Goal: Task Accomplishment & Management: Use online tool/utility

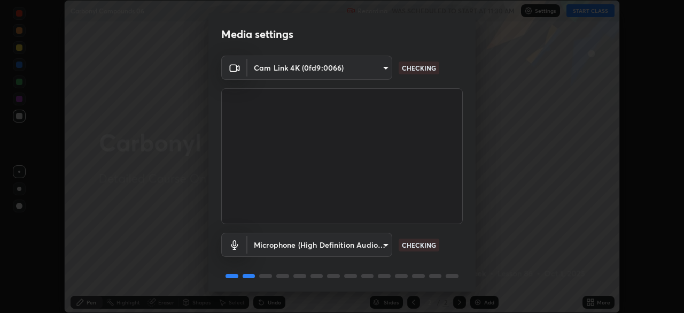
scroll to position [38, 0]
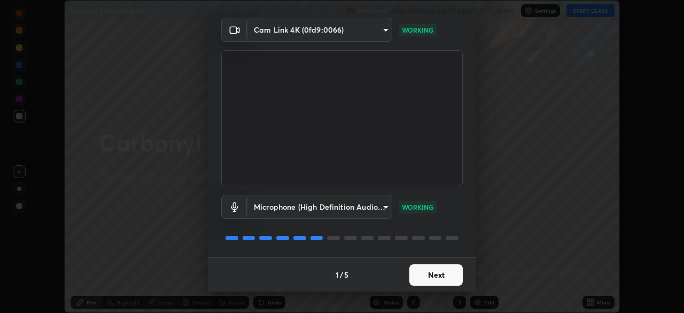
click at [441, 275] on button "Next" at bounding box center [435, 274] width 53 height 21
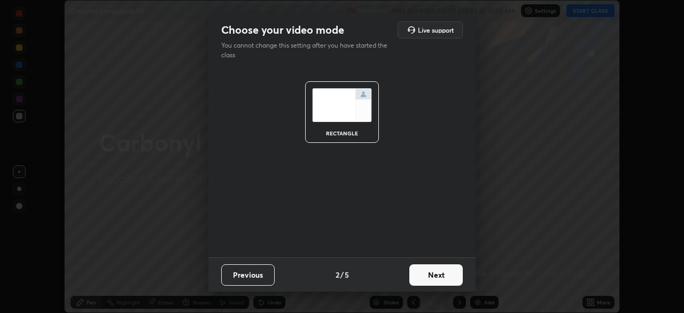
scroll to position [0, 0]
click at [443, 276] on button "Next" at bounding box center [435, 274] width 53 height 21
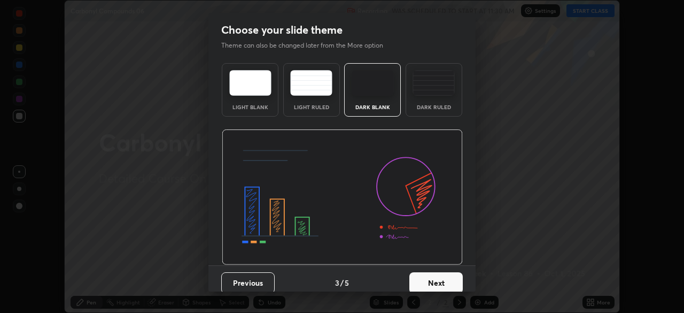
click at [444, 276] on button "Next" at bounding box center [435, 282] width 53 height 21
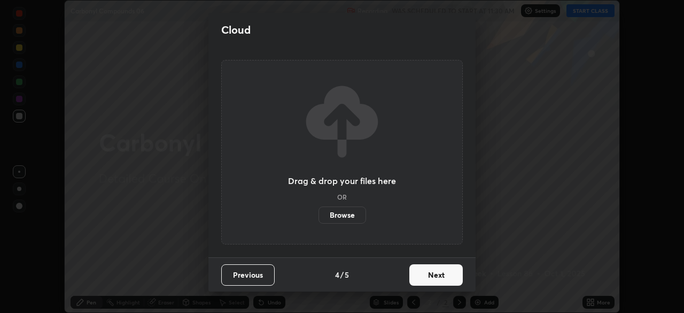
click at [443, 278] on button "Next" at bounding box center [435, 274] width 53 height 21
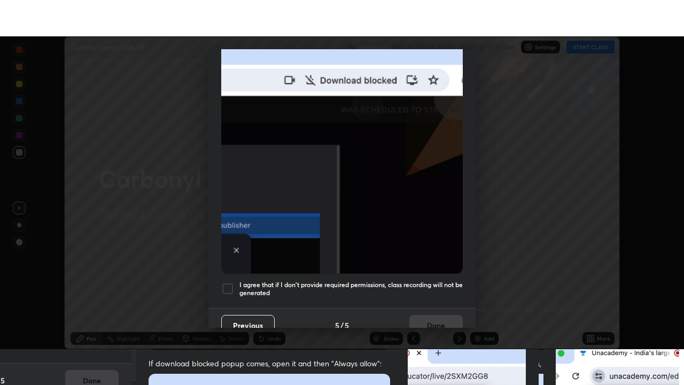
scroll to position [256, 0]
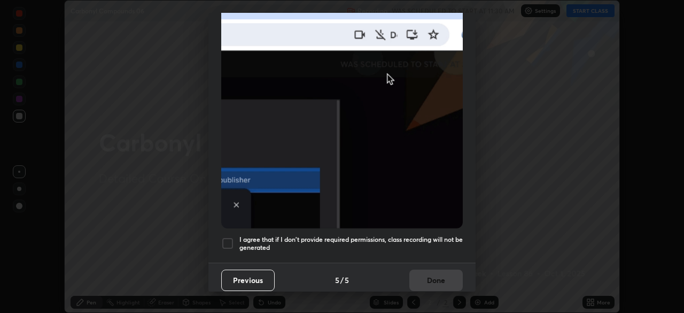
click at [428, 235] on h5 "I agree that if I don't provide required permissions, class recording will not …" at bounding box center [350, 243] width 223 height 17
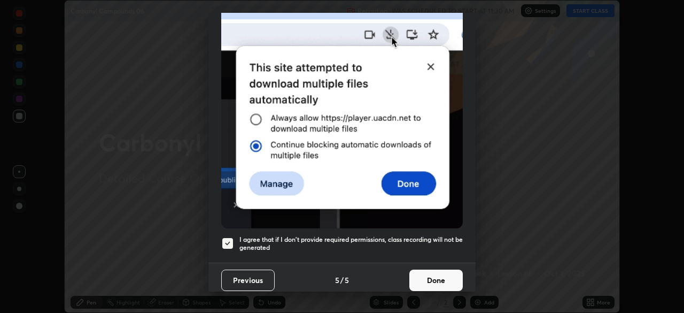
click at [440, 279] on button "Done" at bounding box center [435, 279] width 53 height 21
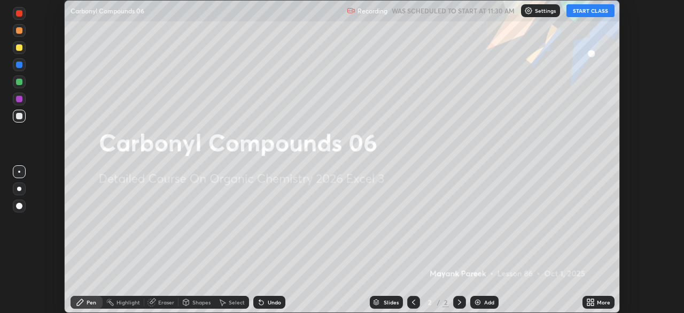
click at [488, 302] on div "Add" at bounding box center [489, 301] width 10 height 5
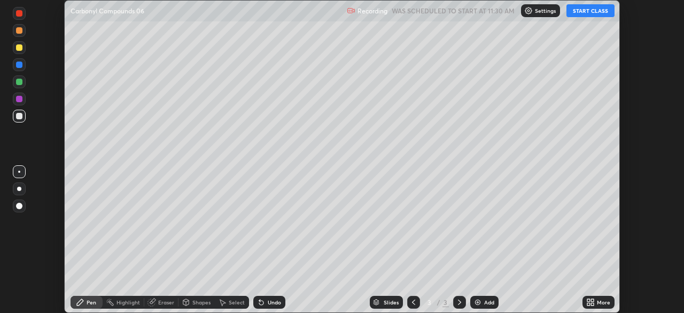
click at [589, 305] on icon at bounding box center [588, 303] width 3 height 3
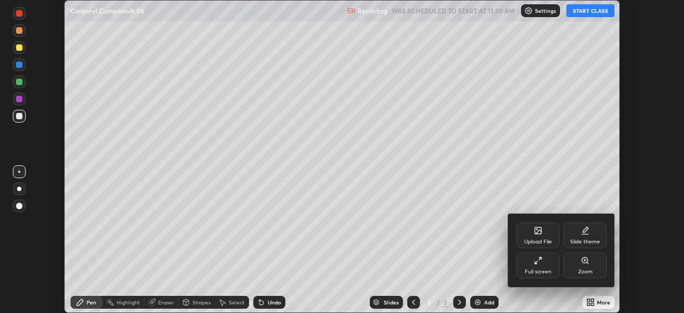
click at [550, 267] on div "Full screen" at bounding box center [538, 265] width 43 height 26
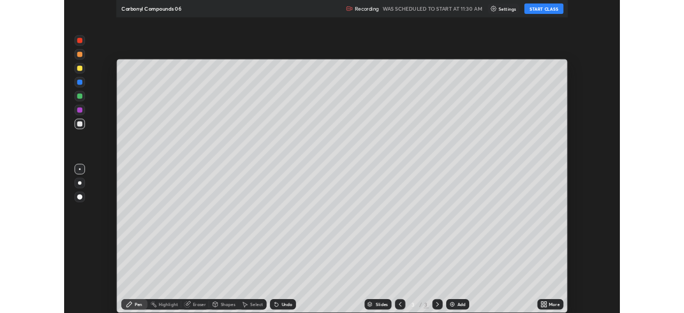
scroll to position [385, 684]
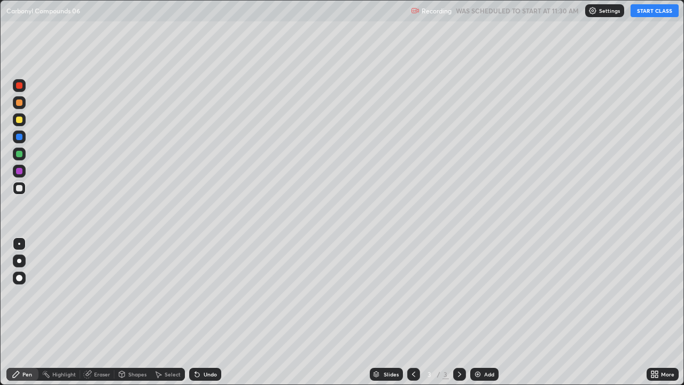
click at [643, 10] on button "START CLASS" at bounding box center [654, 10] width 48 height 13
click at [658, 312] on icon at bounding box center [654, 374] width 9 height 9
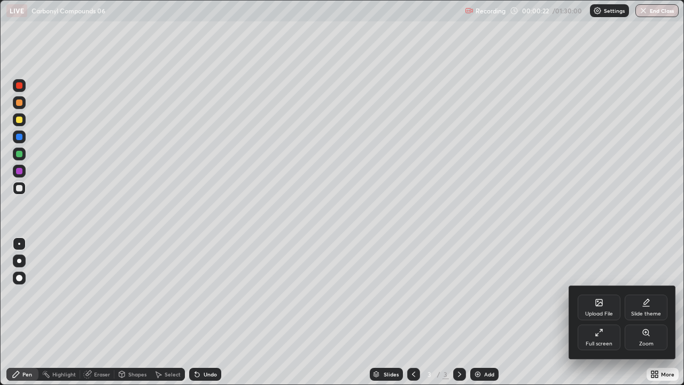
click at [603, 310] on div "Upload File" at bounding box center [599, 307] width 43 height 26
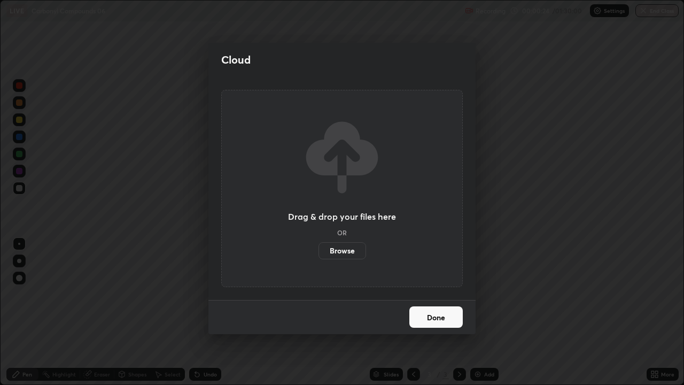
click at [353, 250] on label "Browse" at bounding box center [342, 250] width 48 height 17
click at [318, 250] on input "Browse" at bounding box center [318, 250] width 0 height 17
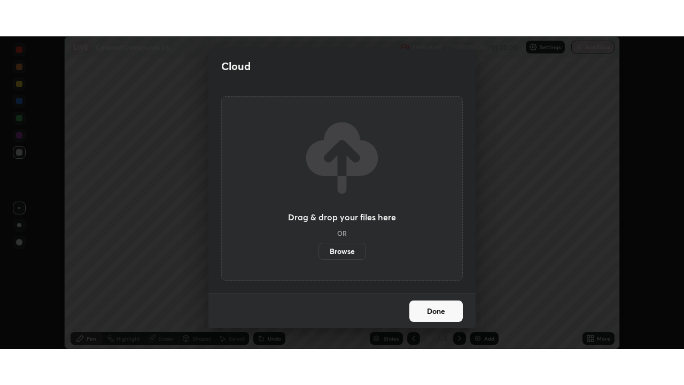
scroll to position [53115, 52744]
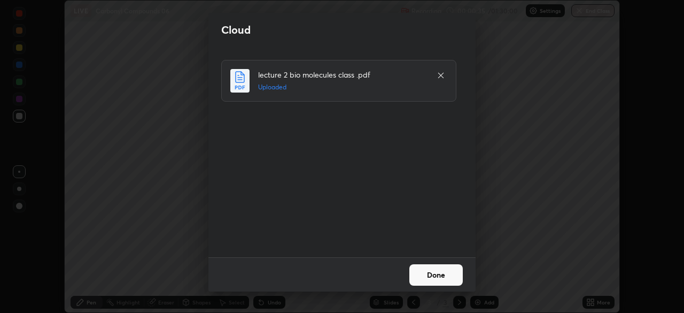
click at [414, 276] on button "Done" at bounding box center [435, 274] width 53 height 21
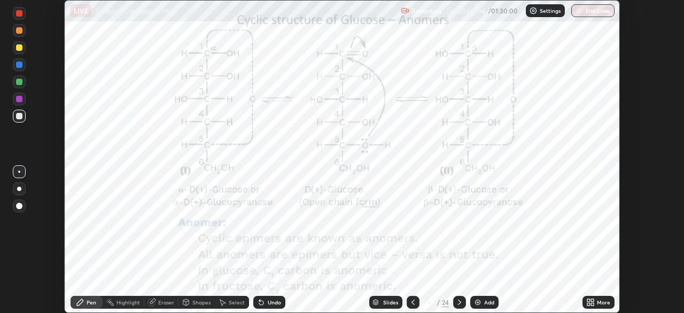
click at [475, 300] on img at bounding box center [477, 302] width 9 height 9
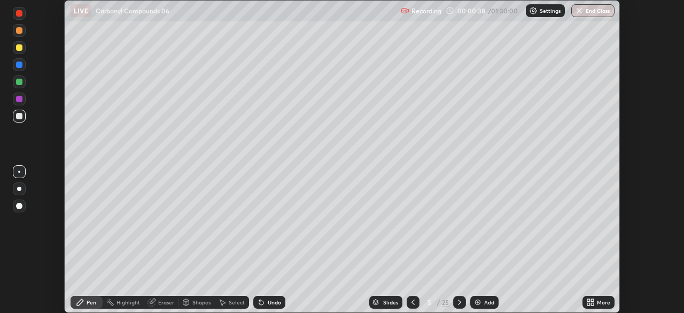
click at [411, 303] on icon at bounding box center [413, 302] width 9 height 9
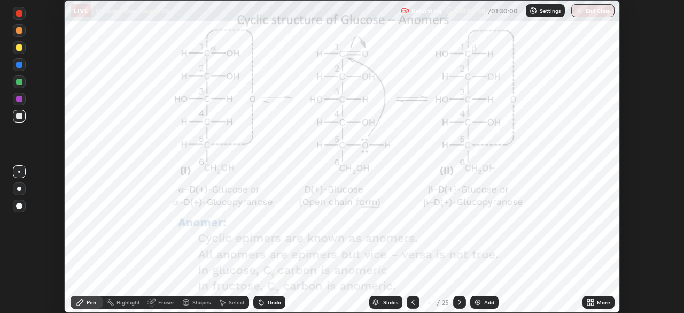
click at [592, 300] on icon at bounding box center [592, 300] width 3 height 3
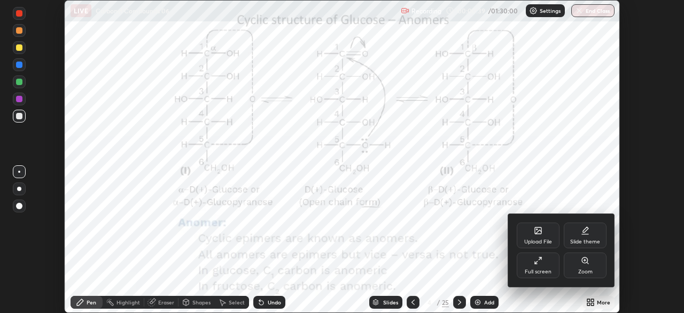
click at [537, 267] on div "Full screen" at bounding box center [538, 265] width 43 height 26
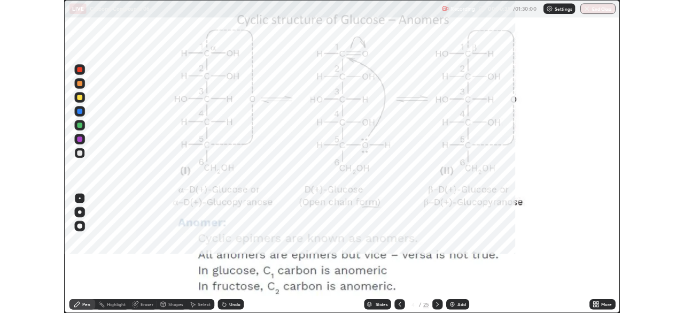
scroll to position [385, 684]
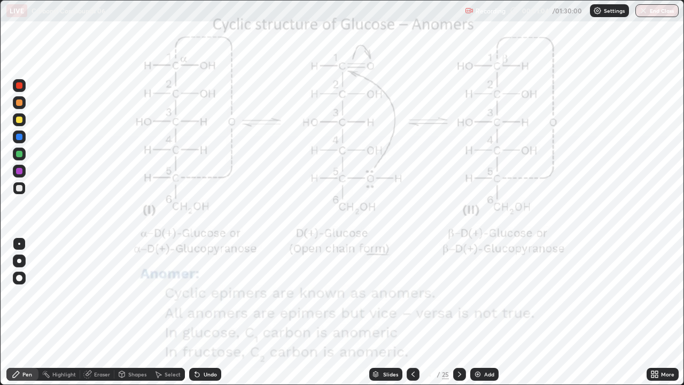
click at [21, 87] on div at bounding box center [19, 85] width 6 height 6
click at [458, 312] on icon at bounding box center [459, 374] width 9 height 9
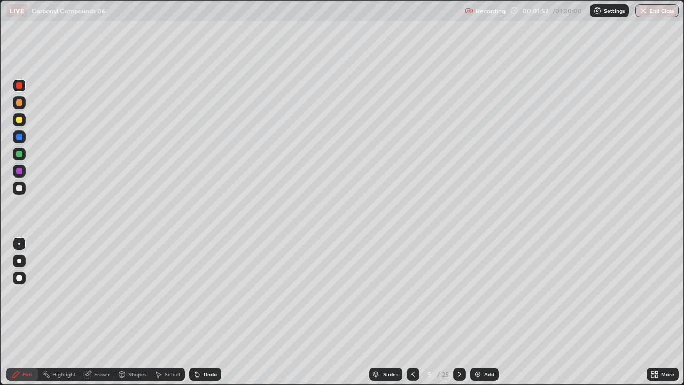
click at [459, 312] on icon at bounding box center [459, 374] width 9 height 9
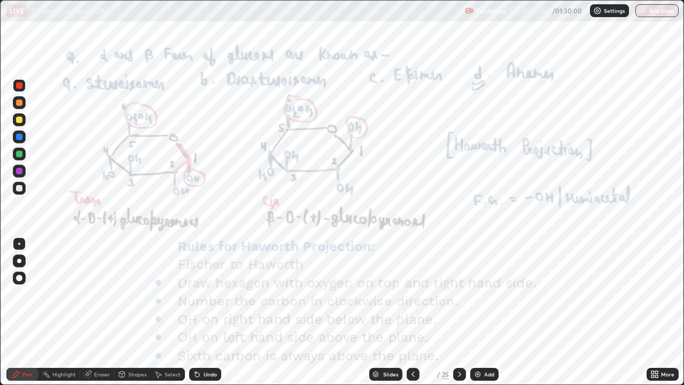
click at [459, 312] on icon at bounding box center [459, 374] width 9 height 9
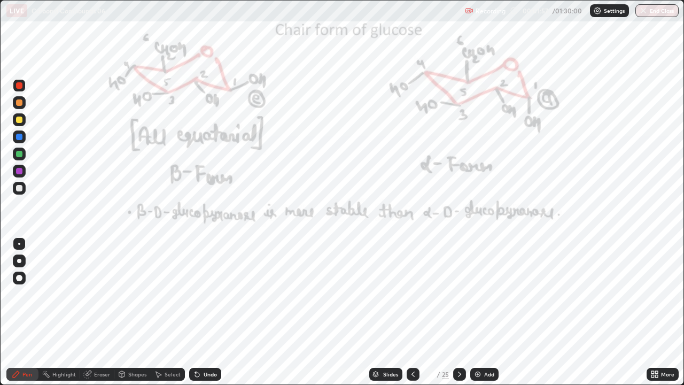
click at [461, 312] on icon at bounding box center [459, 374] width 9 height 9
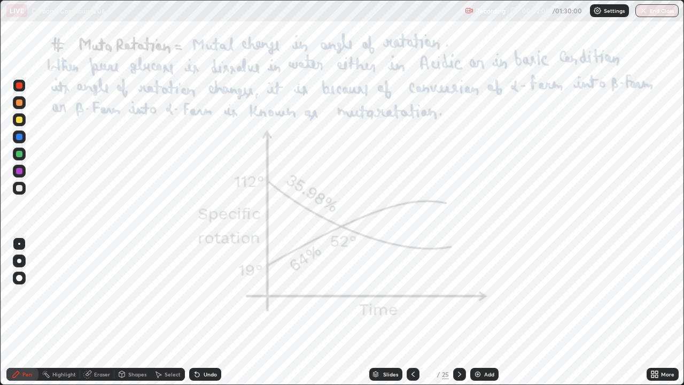
click at [412, 312] on icon at bounding box center [413, 374] width 9 height 9
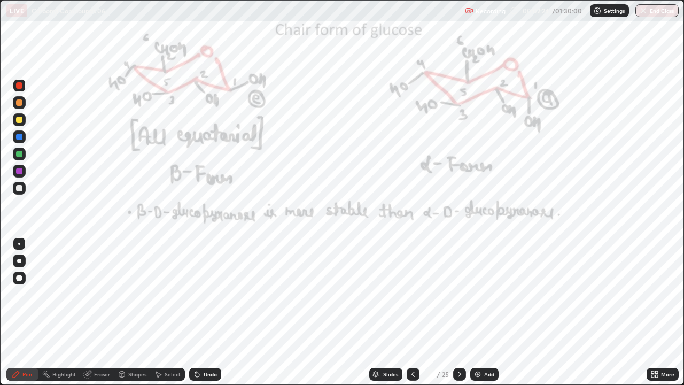
click at [207, 312] on div "Undo" at bounding box center [210, 373] width 13 height 5
click at [29, 312] on div "Pen" at bounding box center [27, 373] width 10 height 5
click at [453, 312] on div at bounding box center [459, 374] width 13 height 13
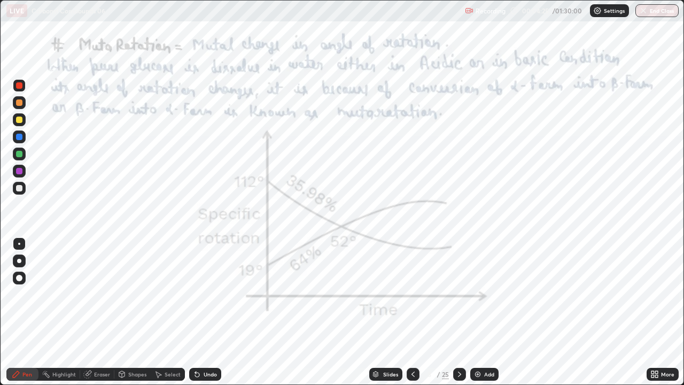
click at [21, 85] on div at bounding box center [19, 85] width 6 height 6
click at [458, 312] on icon at bounding box center [459, 374] width 9 height 9
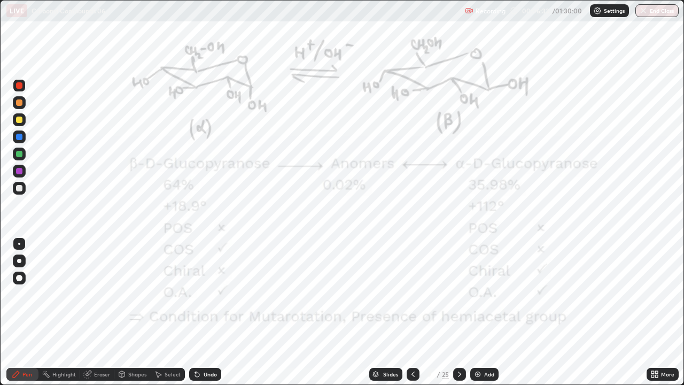
click at [473, 312] on img at bounding box center [477, 374] width 9 height 9
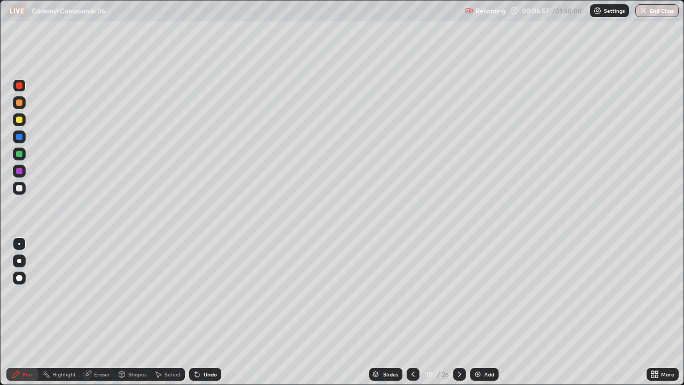
click at [412, 312] on icon at bounding box center [413, 374] width 9 height 9
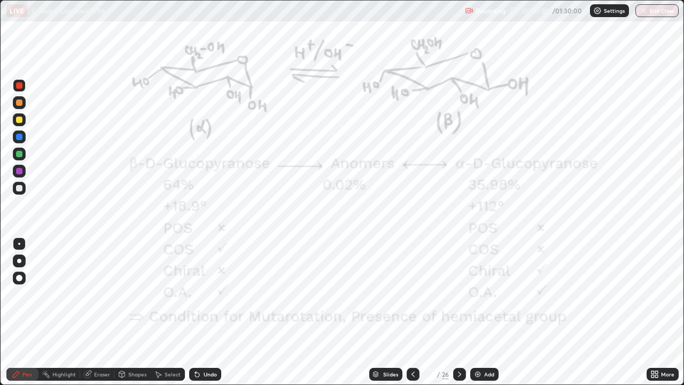
click at [213, 312] on div "Undo" at bounding box center [210, 373] width 13 height 5
click at [461, 312] on icon at bounding box center [459, 374] width 9 height 9
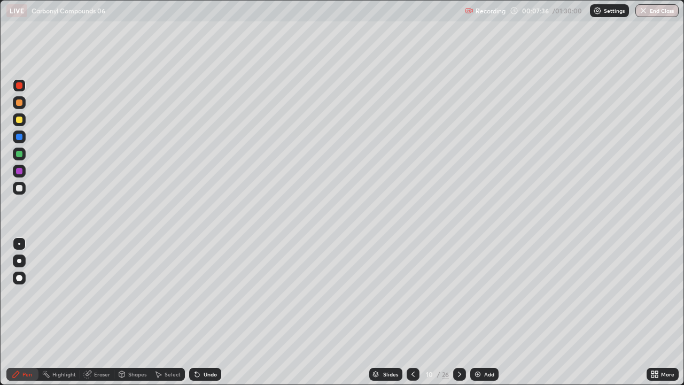
click at [458, 312] on icon at bounding box center [459, 374] width 9 height 9
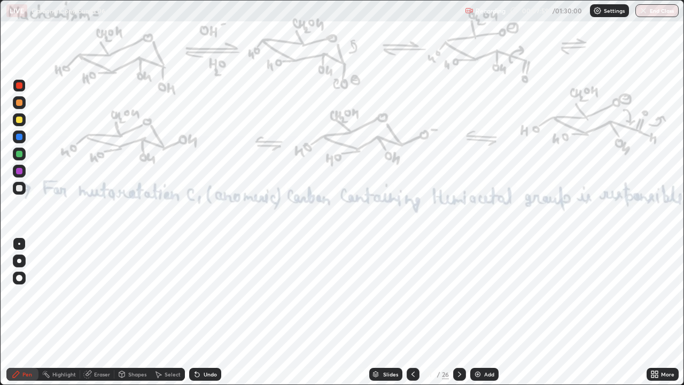
click at [207, 312] on div "Undo" at bounding box center [210, 373] width 13 height 5
click at [211, 312] on div "Undo" at bounding box center [205, 374] width 32 height 13
click at [463, 312] on div at bounding box center [459, 374] width 13 height 13
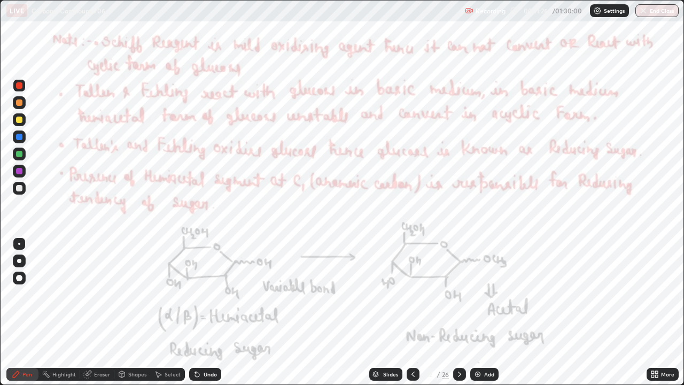
click at [407, 312] on div at bounding box center [413, 374] width 13 height 13
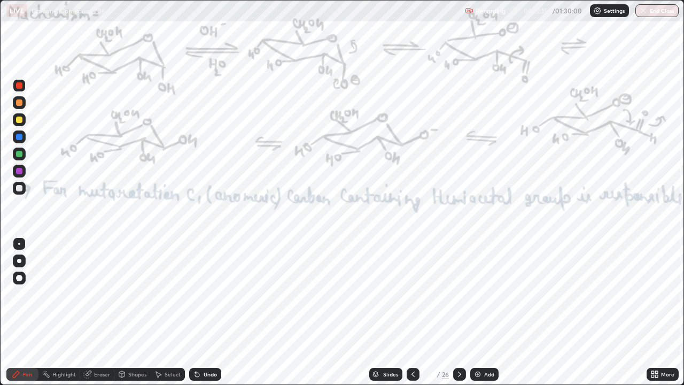
click at [412, 312] on icon at bounding box center [413, 374] width 9 height 9
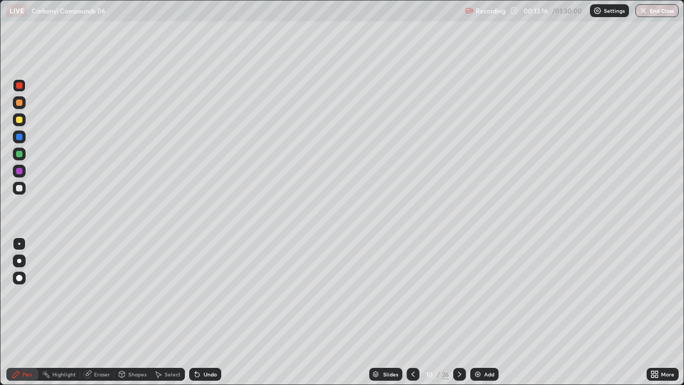
click at [458, 312] on icon at bounding box center [459, 374] width 9 height 9
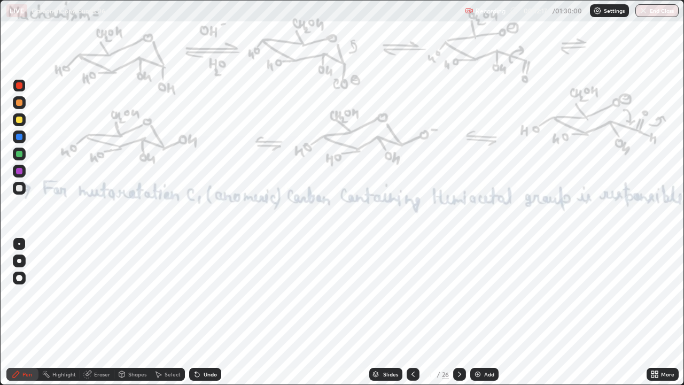
click at [458, 312] on icon at bounding box center [459, 374] width 9 height 9
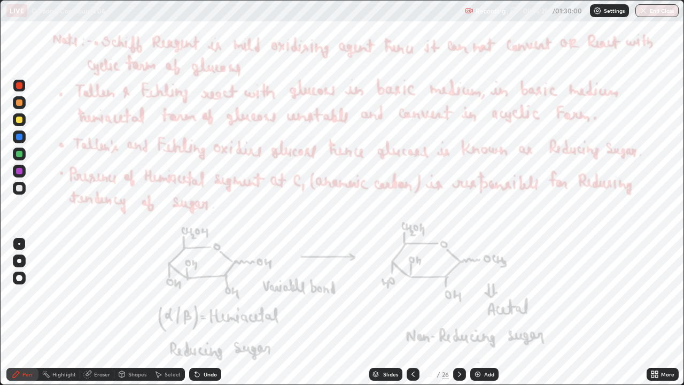
click at [460, 312] on icon at bounding box center [459, 374] width 9 height 9
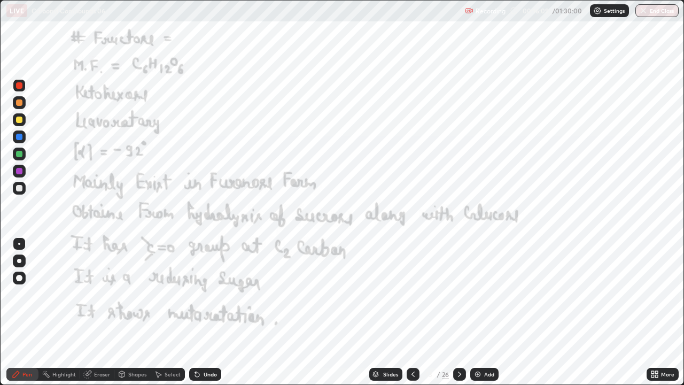
click at [22, 102] on div at bounding box center [19, 102] width 6 height 6
click at [21, 103] on div at bounding box center [19, 102] width 6 height 6
click at [21, 87] on div at bounding box center [19, 85] width 6 height 6
click at [20, 87] on div at bounding box center [19, 85] width 6 height 6
click at [209, 312] on div "Undo" at bounding box center [210, 373] width 13 height 5
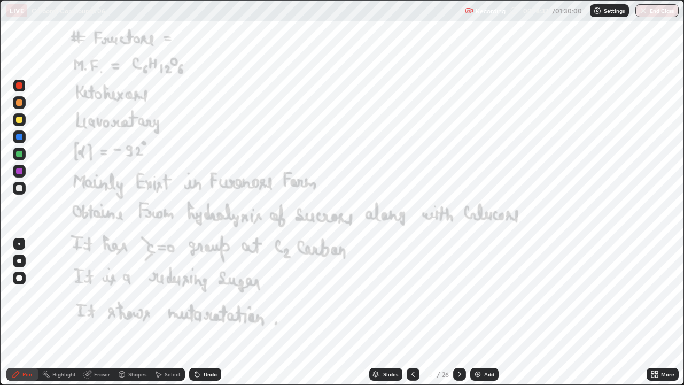
click at [457, 312] on icon at bounding box center [459, 374] width 9 height 9
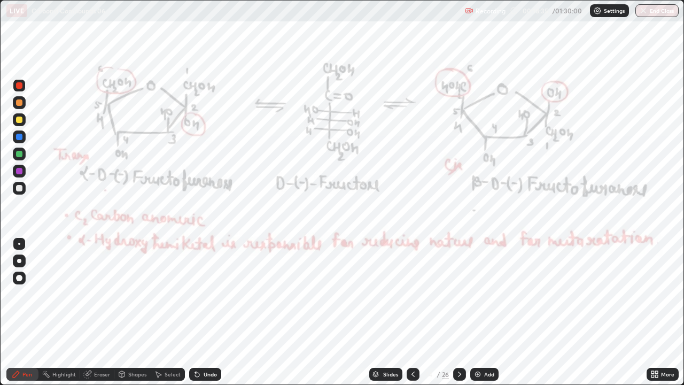
click at [412, 312] on icon at bounding box center [413, 374] width 9 height 9
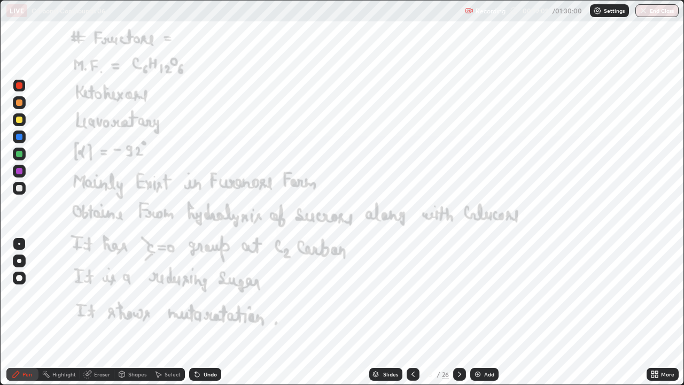
click at [458, 312] on icon at bounding box center [459, 374] width 9 height 9
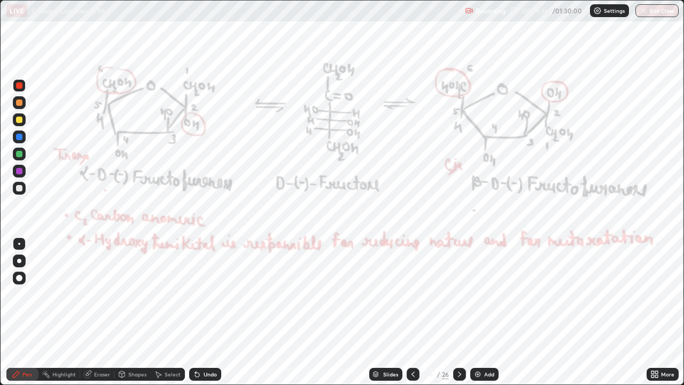
click at [485, 312] on div "Add" at bounding box center [489, 373] width 10 height 5
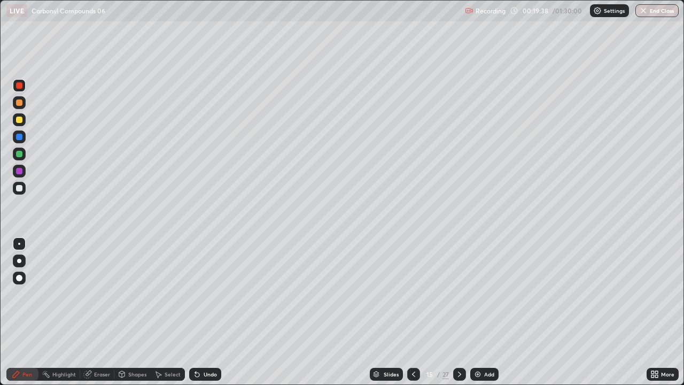
click at [17, 122] on div at bounding box center [19, 119] width 6 height 6
click at [15, 122] on div at bounding box center [19, 119] width 13 height 13
click at [201, 312] on div "Undo" at bounding box center [205, 374] width 32 height 13
click at [195, 312] on icon at bounding box center [195, 371] width 1 height 1
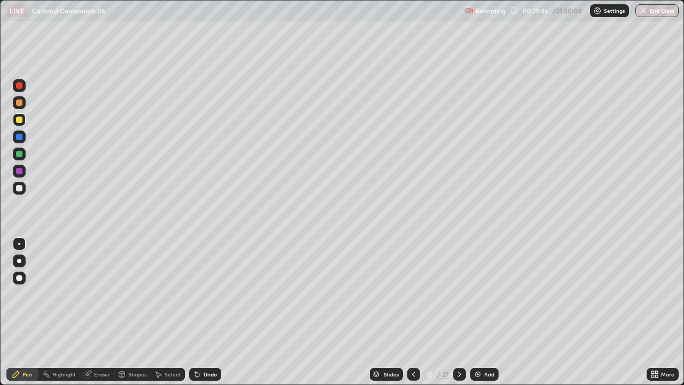
click at [195, 312] on icon at bounding box center [195, 371] width 1 height 1
click at [106, 312] on div "Eraser" at bounding box center [102, 373] width 16 height 5
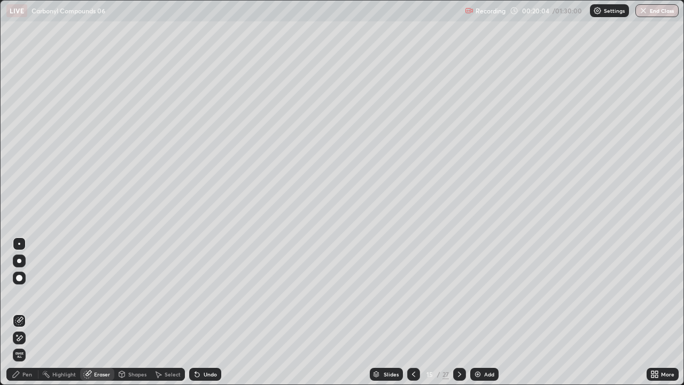
click at [32, 312] on div "Pen" at bounding box center [22, 374] width 32 height 13
click at [33, 312] on div "Pen" at bounding box center [22, 374] width 32 height 13
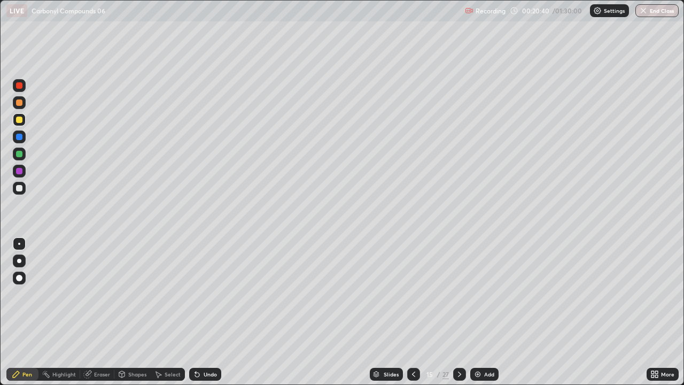
click at [20, 154] on div at bounding box center [19, 154] width 6 height 6
click at [24, 154] on div at bounding box center [19, 153] width 13 height 13
click at [204, 312] on div "Undo" at bounding box center [210, 373] width 13 height 5
click at [458, 312] on icon at bounding box center [459, 374] width 9 height 9
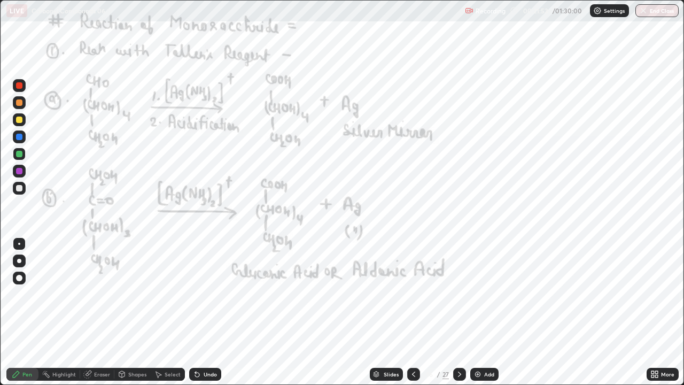
click at [412, 312] on icon at bounding box center [413, 374] width 9 height 9
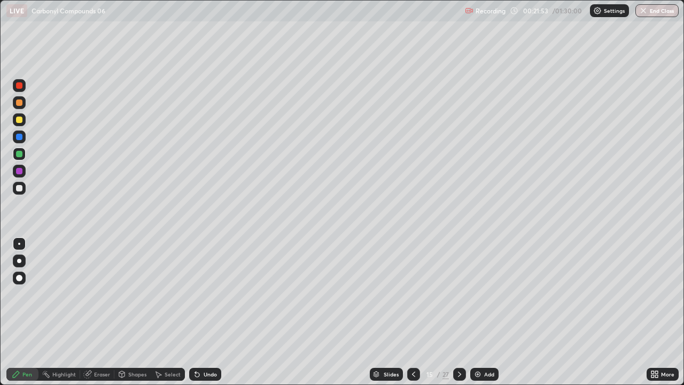
click at [410, 312] on icon at bounding box center [413, 374] width 9 height 9
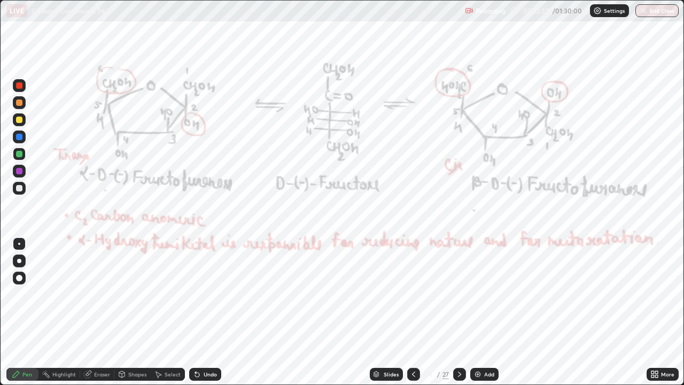
click at [461, 312] on icon at bounding box center [459, 374] width 9 height 9
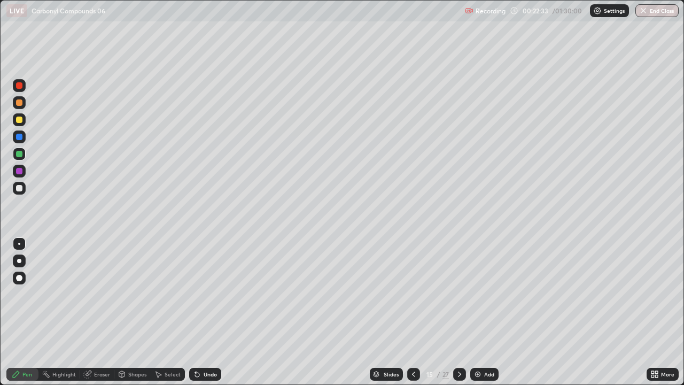
click at [458, 312] on icon at bounding box center [459, 374] width 9 height 9
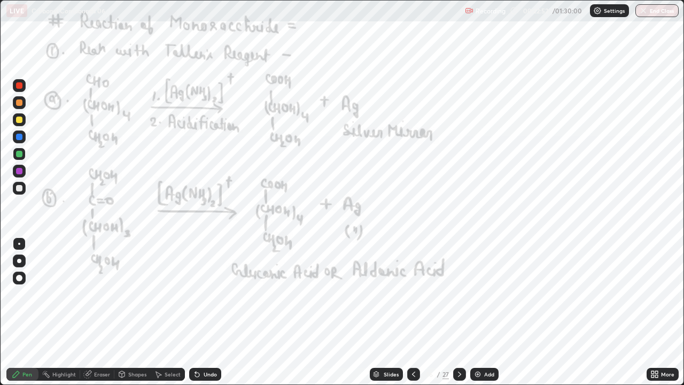
click at [21, 87] on div at bounding box center [19, 85] width 6 height 6
click at [21, 155] on div at bounding box center [19, 154] width 6 height 6
click at [20, 85] on div at bounding box center [19, 85] width 6 height 6
click at [20, 86] on div at bounding box center [19, 85] width 6 height 6
click at [458, 312] on icon at bounding box center [459, 373] width 3 height 5
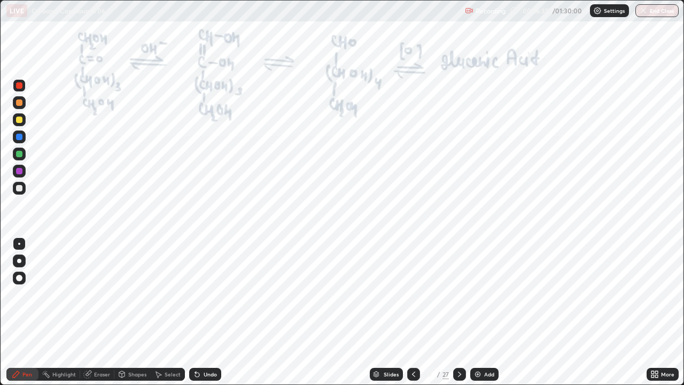
click at [459, 312] on icon at bounding box center [459, 374] width 9 height 9
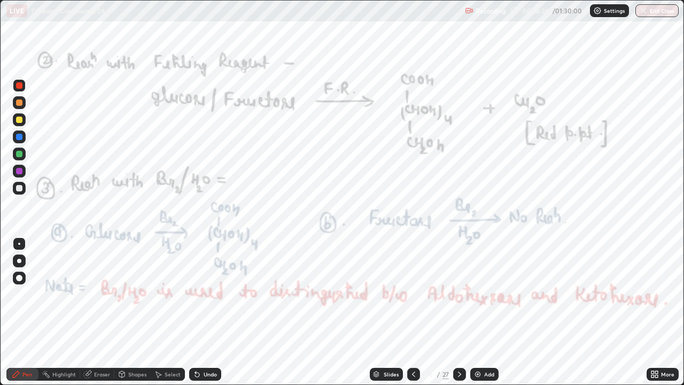
click at [458, 312] on icon at bounding box center [459, 374] width 9 height 9
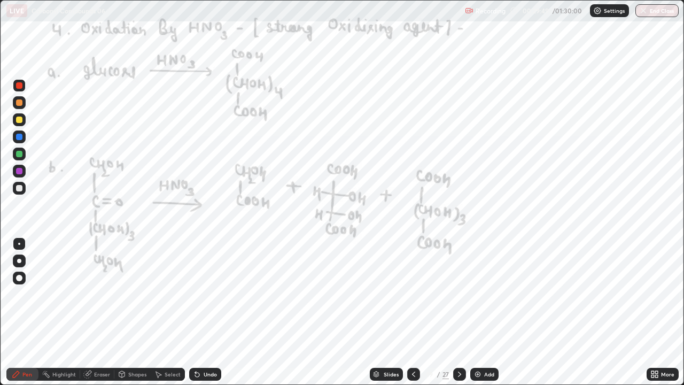
click at [25, 312] on div "Pen" at bounding box center [27, 373] width 10 height 5
click at [200, 312] on icon at bounding box center [197, 374] width 9 height 9
click at [95, 312] on div "Eraser" at bounding box center [97, 374] width 34 height 13
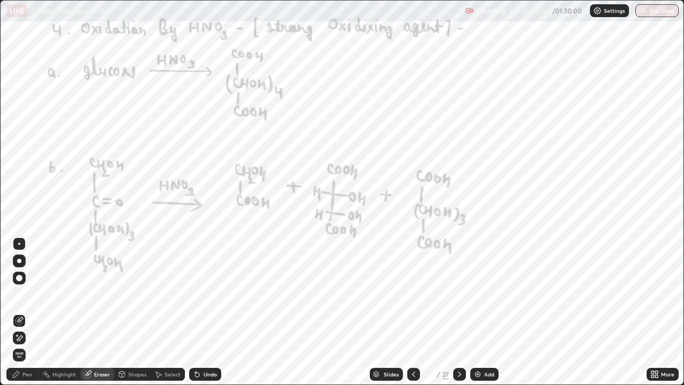
click at [24, 312] on div "Pen" at bounding box center [27, 373] width 10 height 5
click at [22, 312] on div "Pen" at bounding box center [27, 373] width 10 height 5
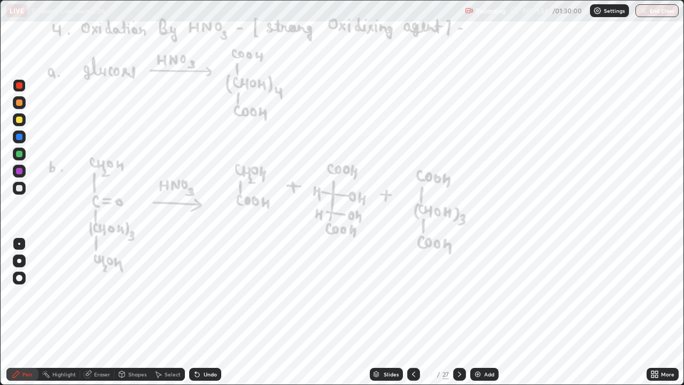
click at [459, 312] on icon at bounding box center [459, 374] width 9 height 9
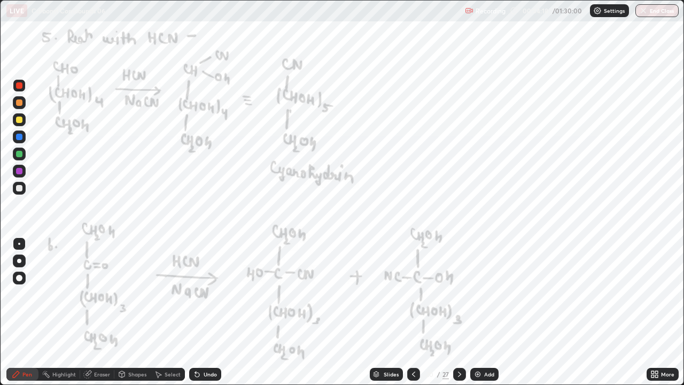
click at [102, 312] on div "Eraser" at bounding box center [97, 374] width 34 height 13
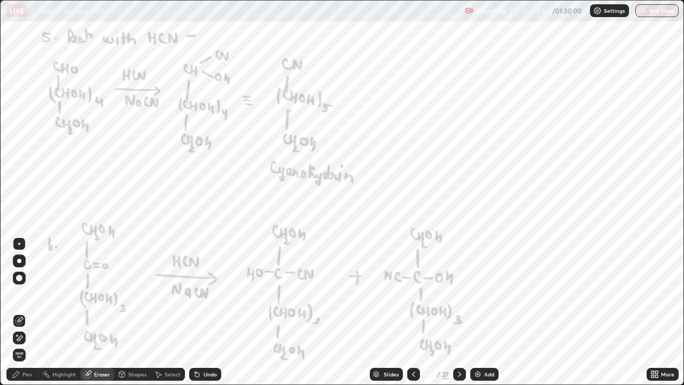
click at [43, 312] on circle at bounding box center [43, 371] width 1 height 1
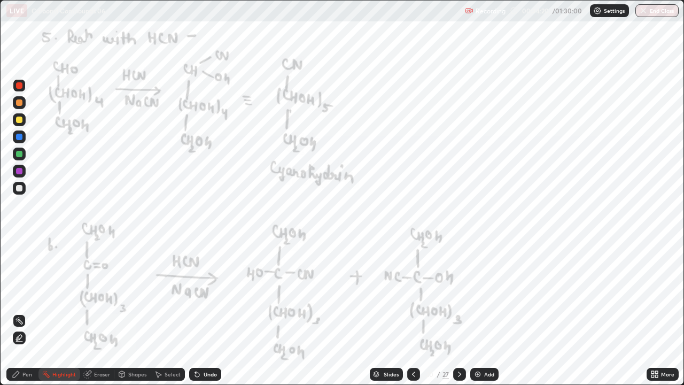
click at [36, 312] on div "Pen" at bounding box center [22, 374] width 32 height 13
click at [34, 312] on div "Pen" at bounding box center [22, 374] width 32 height 13
click at [458, 312] on icon at bounding box center [459, 374] width 9 height 9
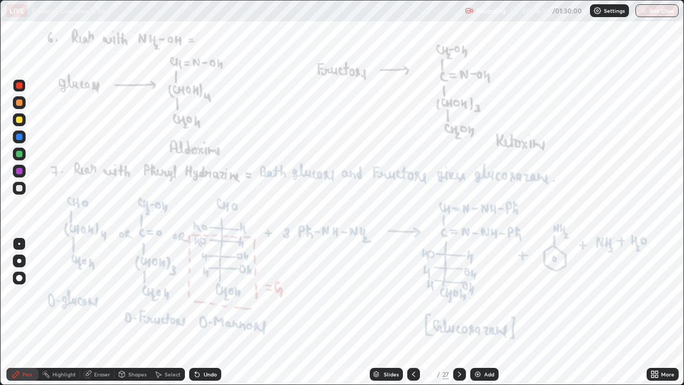
click at [463, 312] on div at bounding box center [459, 374] width 13 height 13
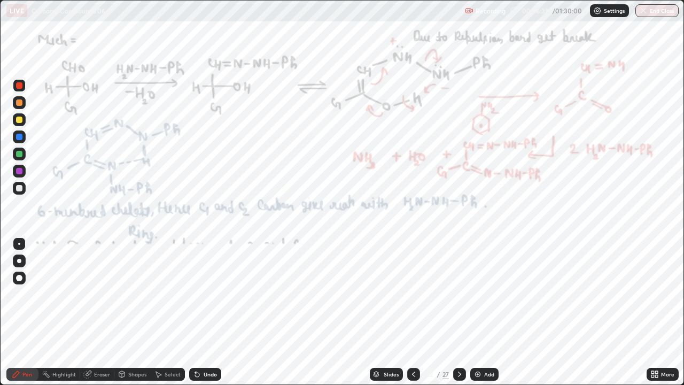
click at [458, 312] on icon at bounding box center [459, 374] width 9 height 9
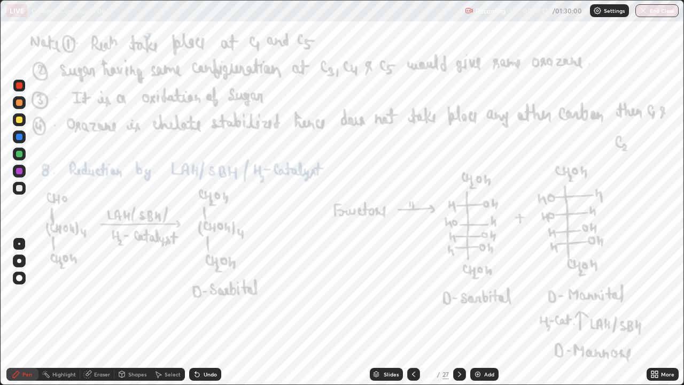
click at [412, 312] on div at bounding box center [413, 374] width 13 height 13
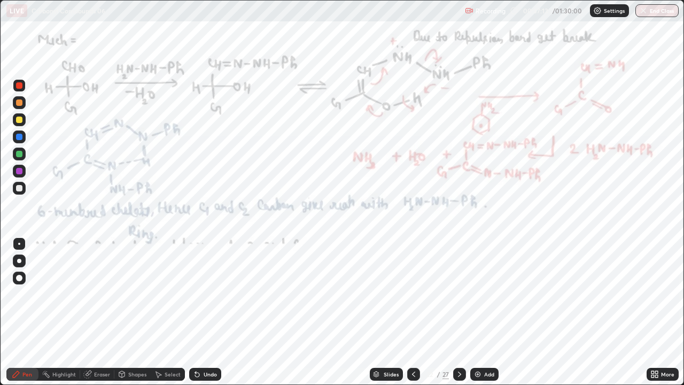
click at [412, 312] on icon at bounding box center [413, 374] width 9 height 9
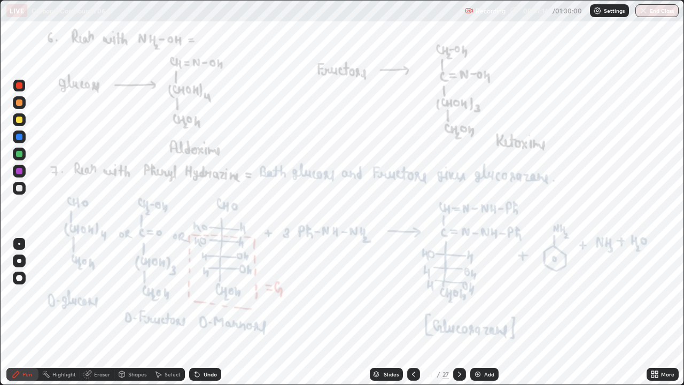
click at [458, 312] on icon at bounding box center [459, 374] width 9 height 9
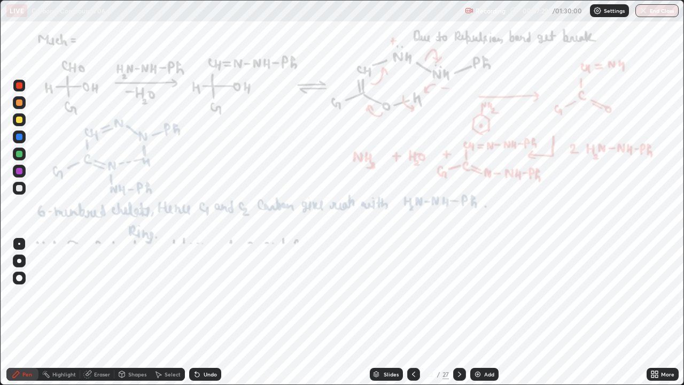
click at [417, 312] on div at bounding box center [413, 374] width 13 height 13
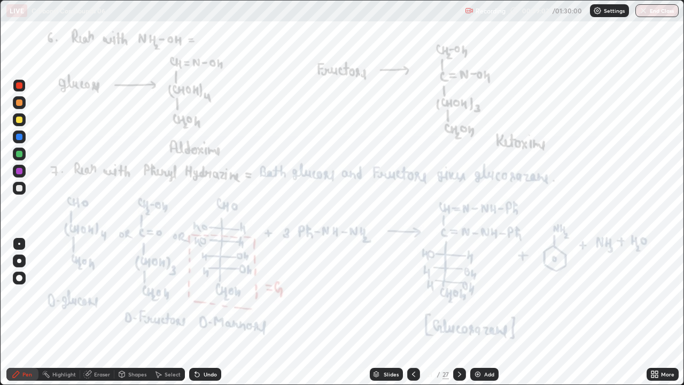
click at [200, 312] on div "Undo" at bounding box center [205, 374] width 32 height 13
click at [204, 312] on div "Undo" at bounding box center [210, 373] width 13 height 5
click at [489, 312] on div "Add" at bounding box center [489, 373] width 10 height 5
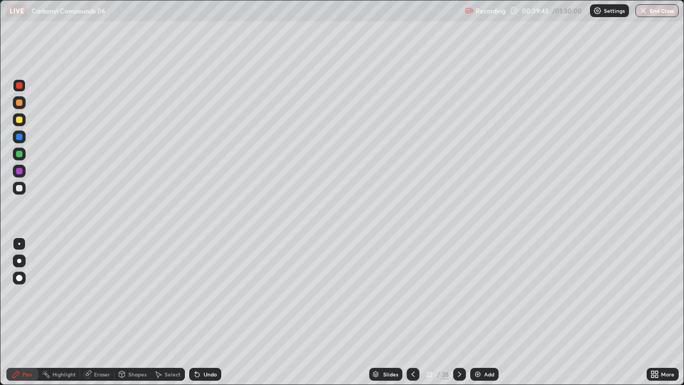
click at [19, 121] on div at bounding box center [19, 119] width 6 height 6
click at [17, 121] on div at bounding box center [19, 119] width 6 height 6
click at [20, 154] on div at bounding box center [19, 154] width 6 height 6
click at [198, 312] on icon at bounding box center [197, 374] width 9 height 9
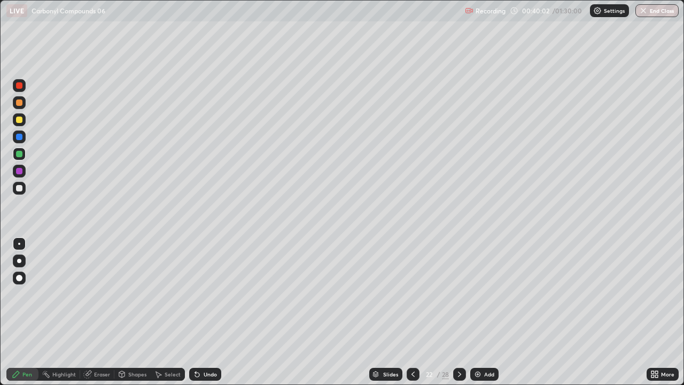
click at [195, 312] on icon at bounding box center [195, 371] width 1 height 1
click at [21, 188] on div at bounding box center [19, 188] width 6 height 6
click at [21, 121] on div at bounding box center [19, 119] width 6 height 6
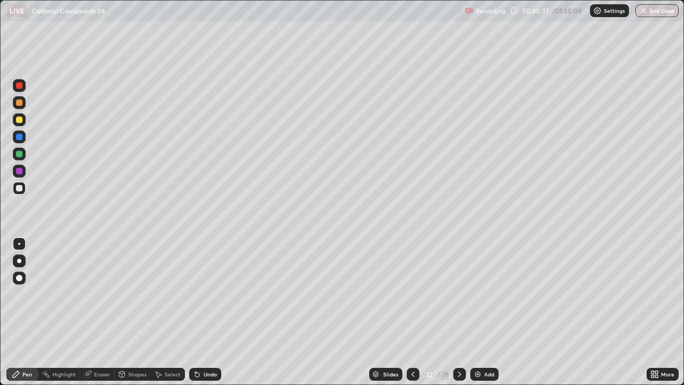
click at [18, 122] on div at bounding box center [19, 119] width 6 height 6
click at [24, 191] on div at bounding box center [19, 188] width 13 height 13
click at [207, 312] on div "Undo" at bounding box center [205, 374] width 32 height 13
click at [211, 312] on div "Undo" at bounding box center [210, 373] width 13 height 5
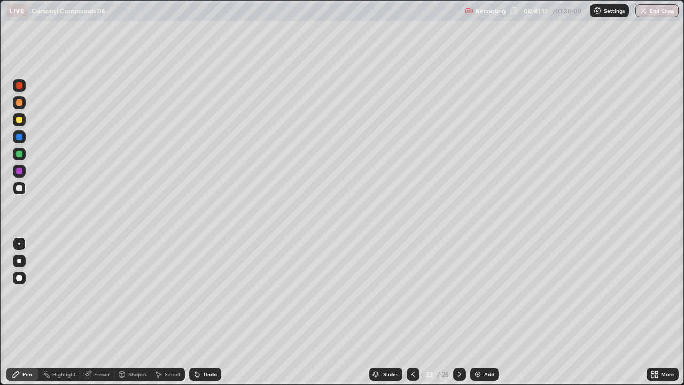
click at [18, 121] on div at bounding box center [19, 119] width 6 height 6
click at [19, 121] on div at bounding box center [19, 119] width 6 height 6
click at [210, 312] on div "Undo" at bounding box center [210, 373] width 13 height 5
click at [19, 187] on div at bounding box center [19, 188] width 6 height 6
click at [208, 312] on div "Undo" at bounding box center [210, 373] width 13 height 5
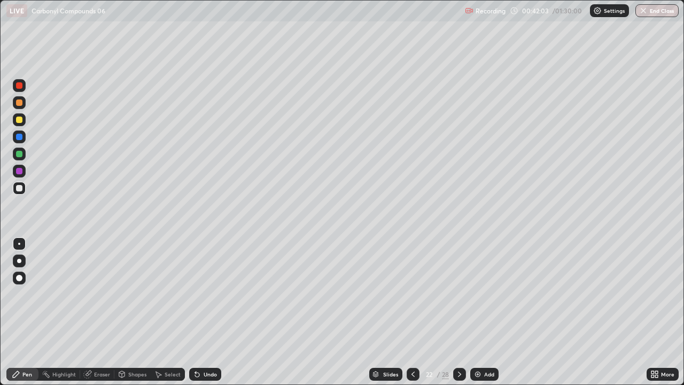
click at [195, 312] on icon at bounding box center [197, 374] width 4 height 4
click at [205, 312] on div "Undo" at bounding box center [210, 373] width 13 height 5
click at [168, 312] on div "Select" at bounding box center [173, 373] width 16 height 5
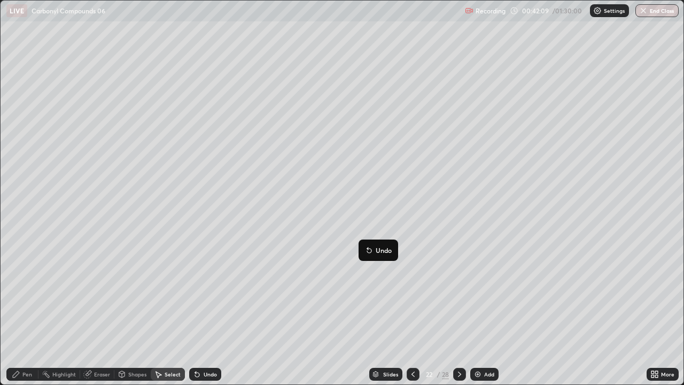
click at [348, 298] on div "0 ° Undo Copy Duplicate Duplicate to new slide Delete" at bounding box center [342, 193] width 683 height 384
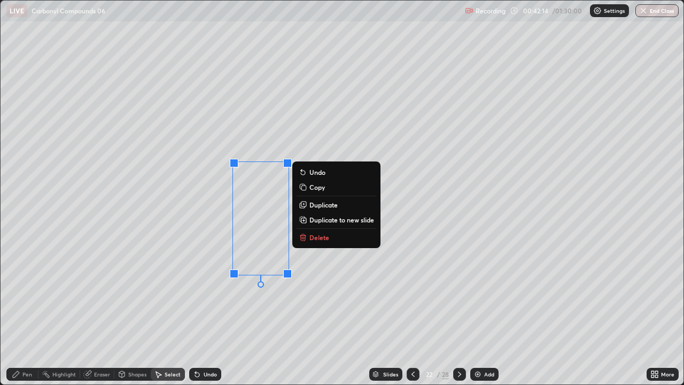
click at [98, 312] on div "Eraser" at bounding box center [97, 374] width 34 height 13
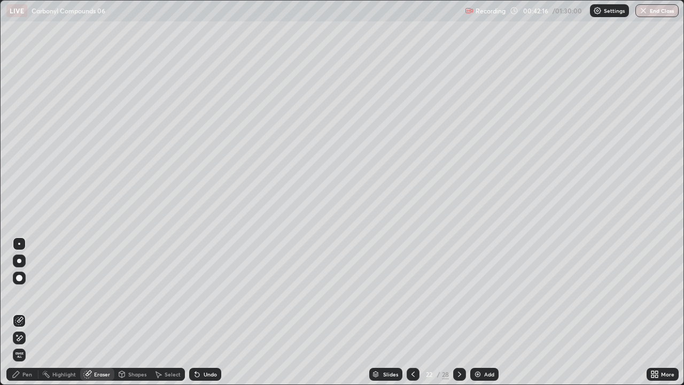
click at [27, 312] on div "Pen" at bounding box center [22, 374] width 32 height 13
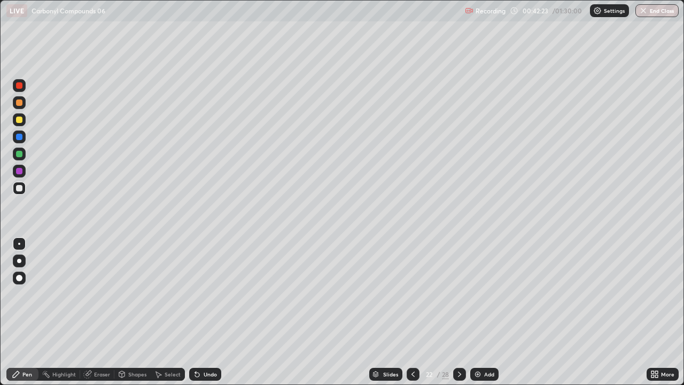
click at [652, 312] on icon at bounding box center [652, 372] width 3 height 3
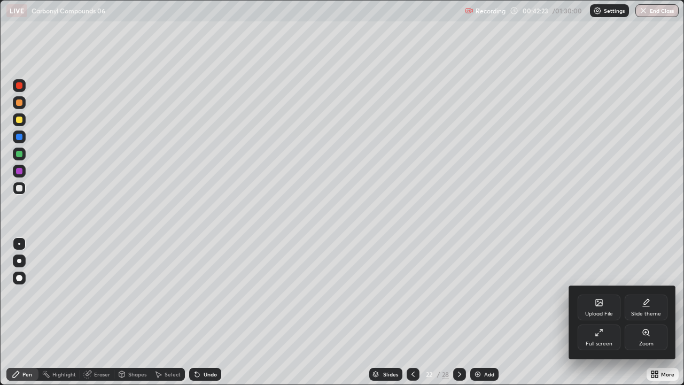
click at [602, 312] on icon at bounding box center [599, 332] width 9 height 9
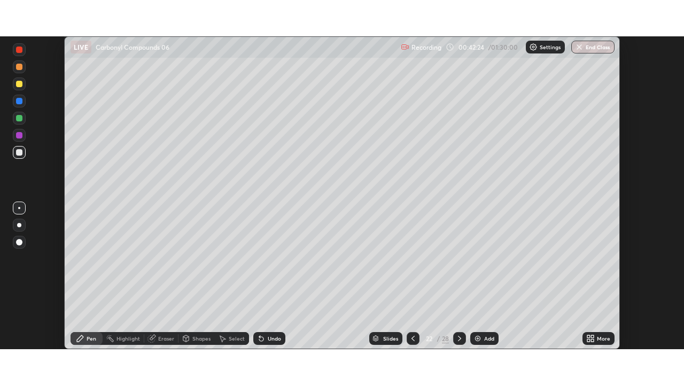
scroll to position [53115, 52744]
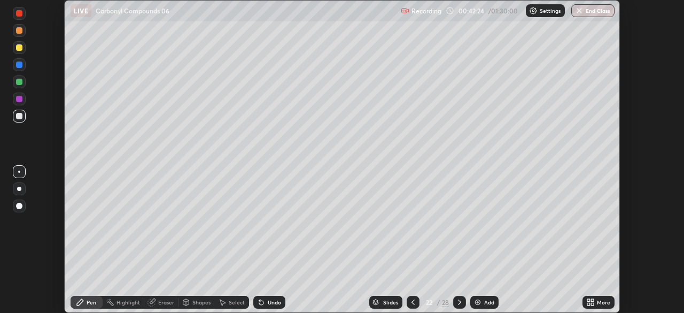
click at [598, 303] on div "More" at bounding box center [603, 301] width 13 height 5
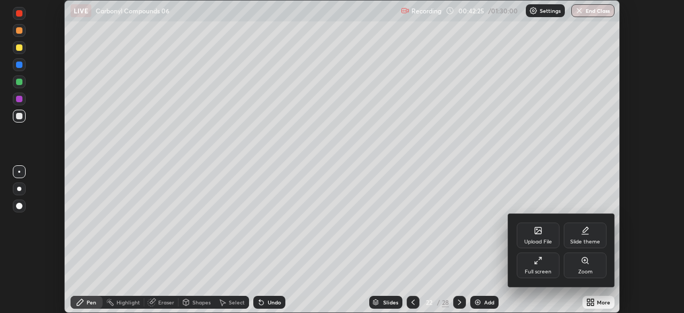
click at [533, 267] on div "Full screen" at bounding box center [538, 265] width 43 height 26
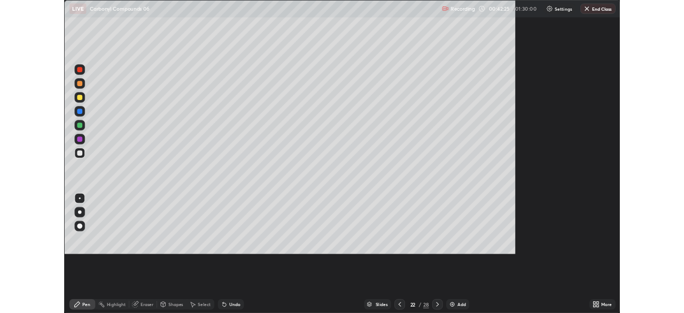
scroll to position [385, 684]
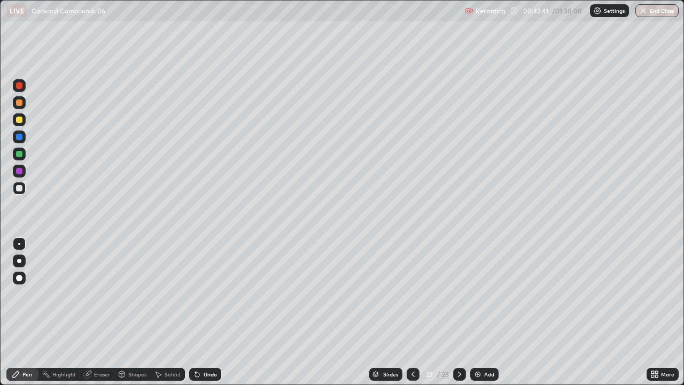
click at [208, 312] on div "Undo" at bounding box center [205, 374] width 32 height 13
click at [204, 312] on div "Undo" at bounding box center [205, 374] width 32 height 13
click at [205, 312] on div "Undo" at bounding box center [210, 373] width 13 height 5
click at [32, 312] on div "Pen" at bounding box center [27, 373] width 10 height 5
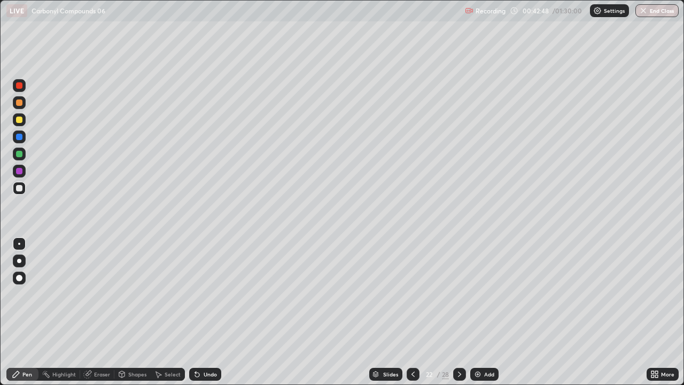
click at [24, 312] on div "Pen" at bounding box center [27, 373] width 10 height 5
click at [26, 312] on div "Pen" at bounding box center [22, 374] width 32 height 13
click at [414, 312] on icon at bounding box center [413, 374] width 9 height 9
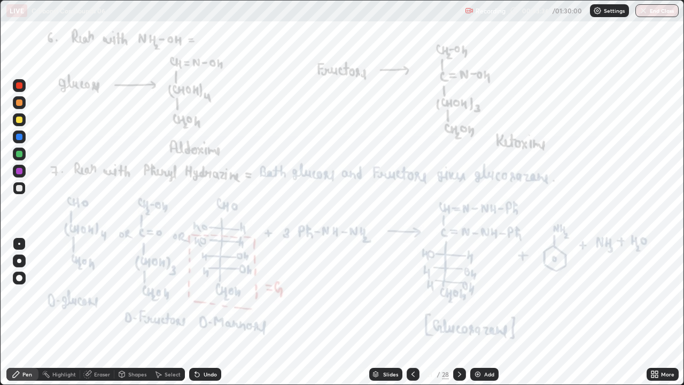
click at [25, 89] on div at bounding box center [19, 85] width 13 height 13
click at [19, 86] on div at bounding box center [19, 85] width 6 height 6
click at [464, 312] on div at bounding box center [459, 374] width 13 height 13
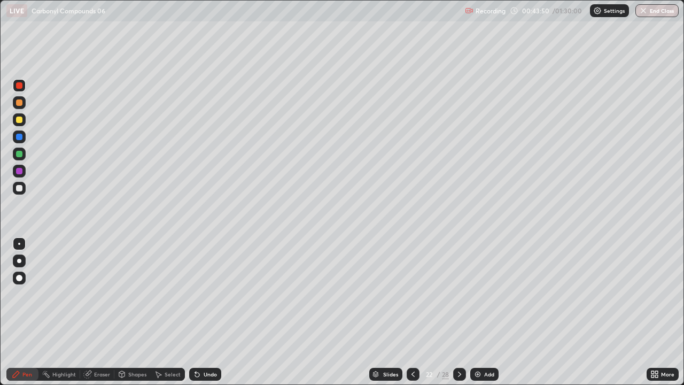
click at [458, 312] on icon at bounding box center [459, 374] width 9 height 9
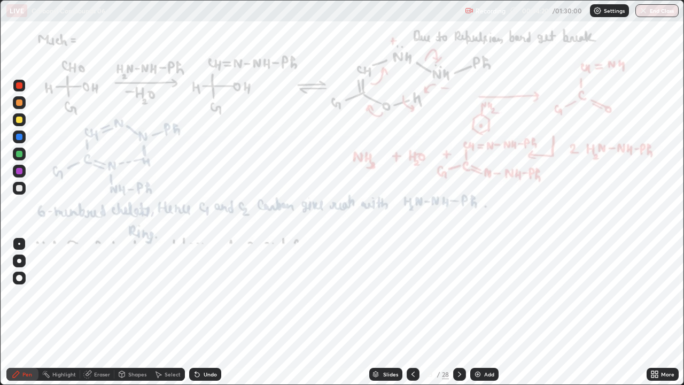
click at [412, 312] on icon at bounding box center [413, 374] width 9 height 9
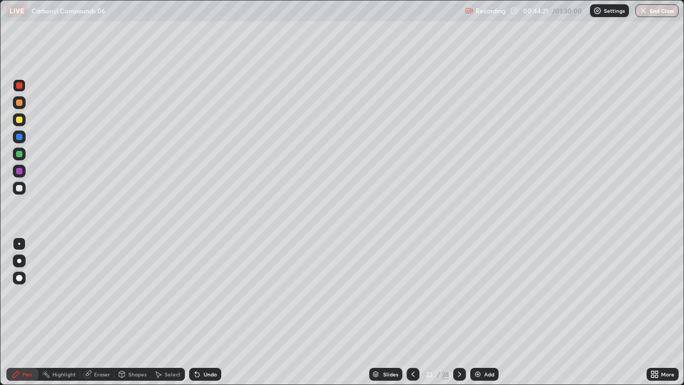
click at [412, 312] on icon at bounding box center [413, 374] width 9 height 9
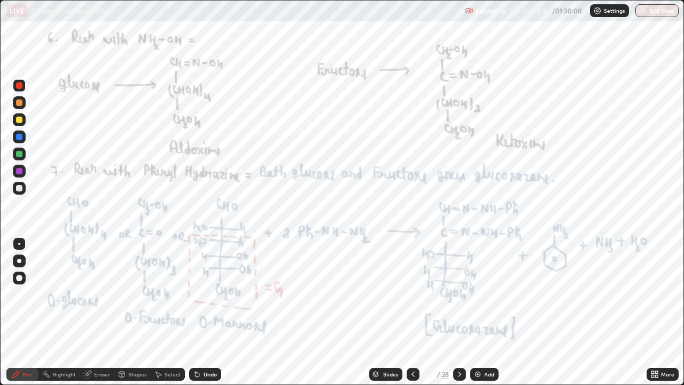
click at [412, 312] on icon at bounding box center [413, 374] width 9 height 9
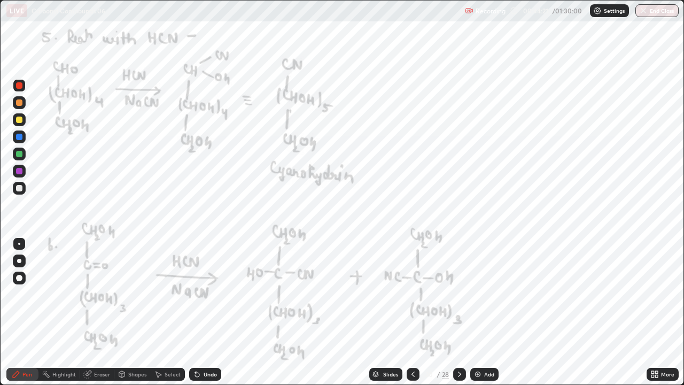
click at [414, 312] on div at bounding box center [413, 374] width 13 height 13
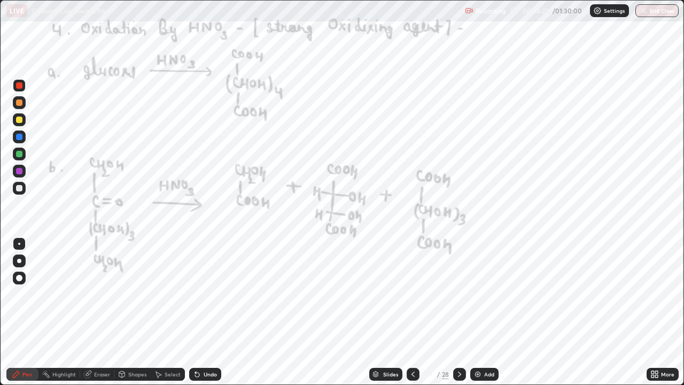
click at [414, 312] on icon at bounding box center [413, 374] width 9 height 9
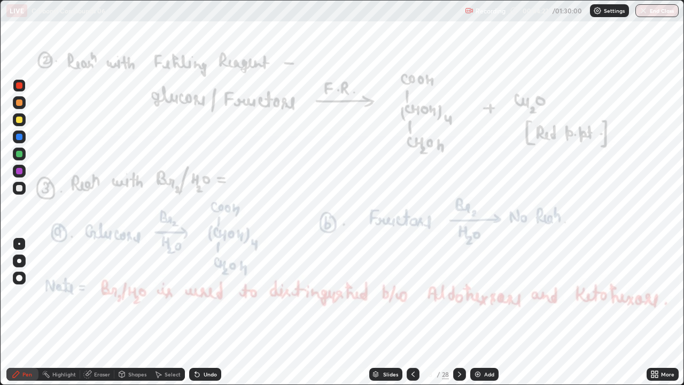
click at [413, 312] on div at bounding box center [413, 374] width 13 height 13
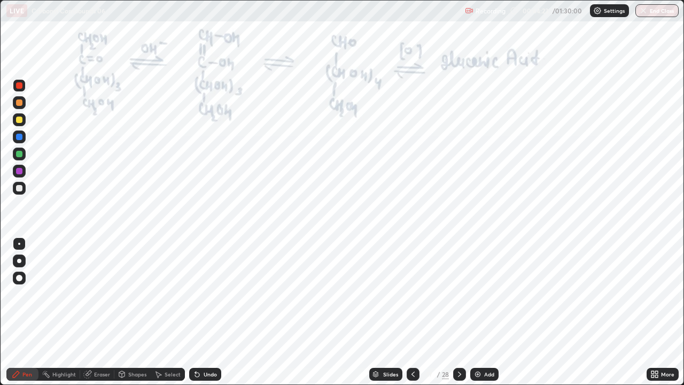
click at [412, 312] on icon at bounding box center [413, 374] width 9 height 9
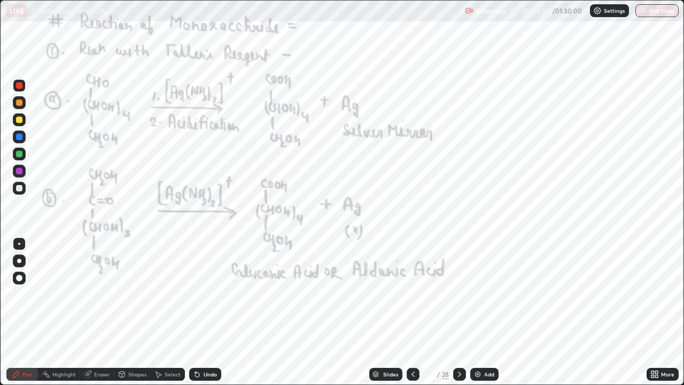
click at [458, 312] on icon at bounding box center [459, 374] width 9 height 9
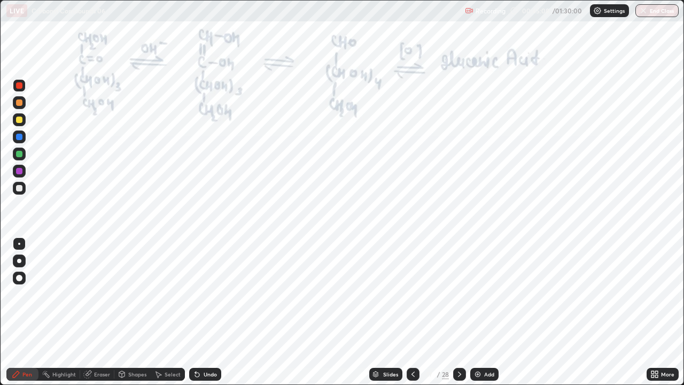
click at [463, 312] on div at bounding box center [459, 374] width 13 height 13
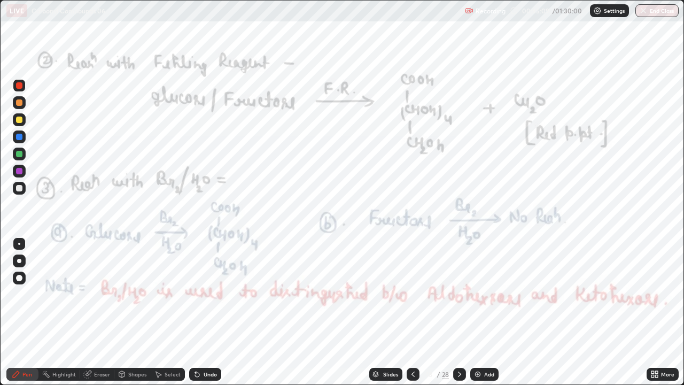
click at [458, 312] on icon at bounding box center [459, 374] width 9 height 9
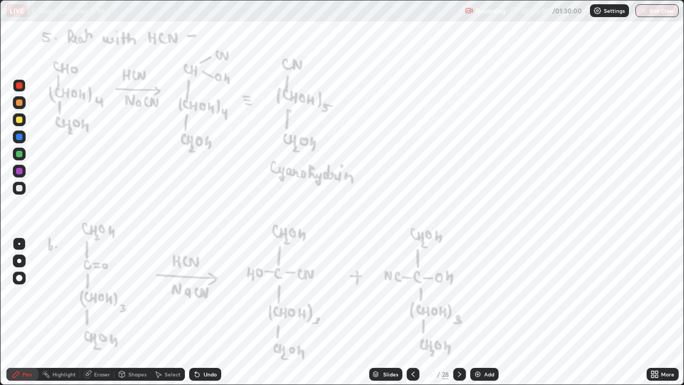
click at [458, 312] on icon at bounding box center [459, 374] width 9 height 9
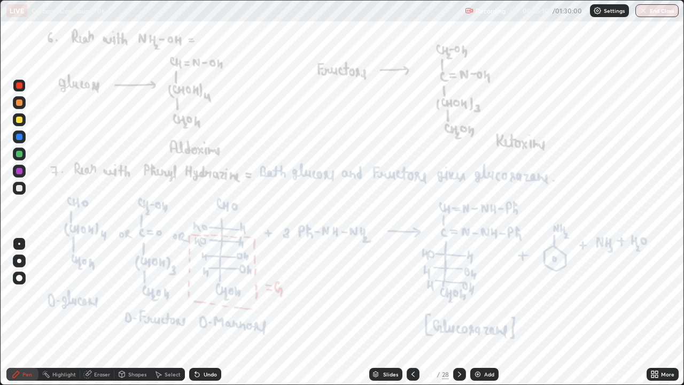
click at [463, 312] on div at bounding box center [459, 374] width 13 height 13
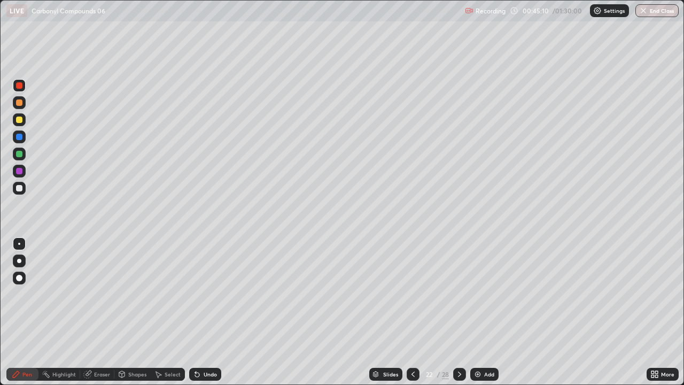
click at [458, 312] on icon at bounding box center [459, 374] width 9 height 9
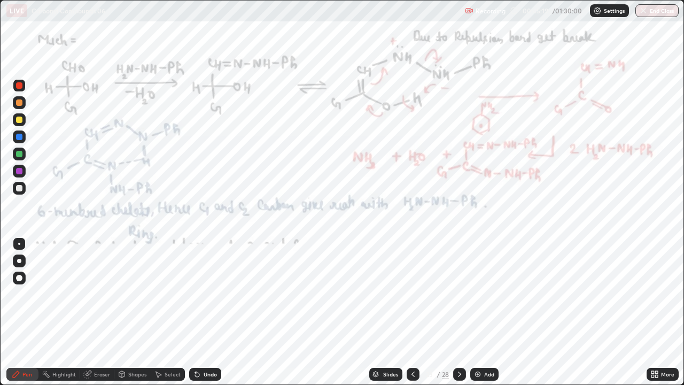
click at [458, 312] on icon at bounding box center [459, 374] width 9 height 9
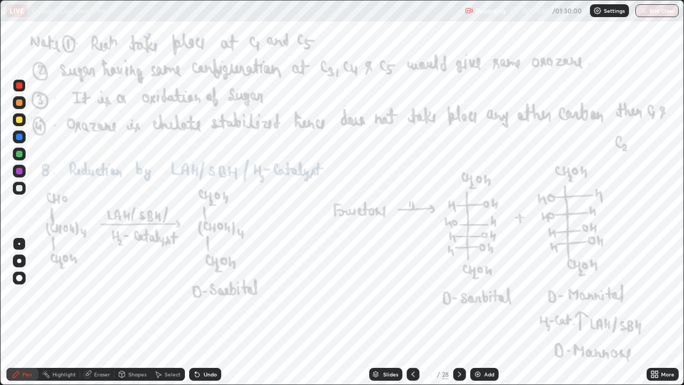
click at [100, 312] on div "Eraser" at bounding box center [102, 373] width 16 height 5
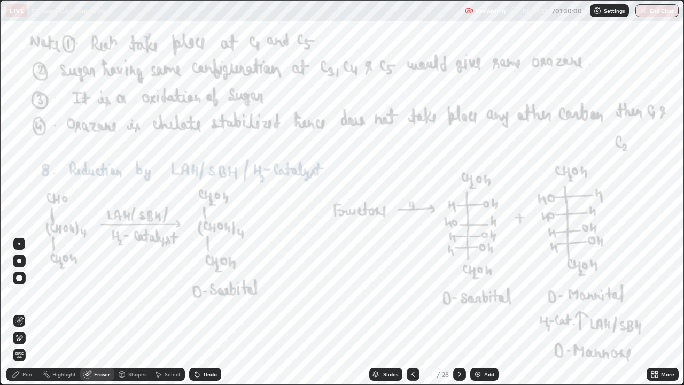
click at [26, 312] on div "Pen" at bounding box center [27, 373] width 10 height 5
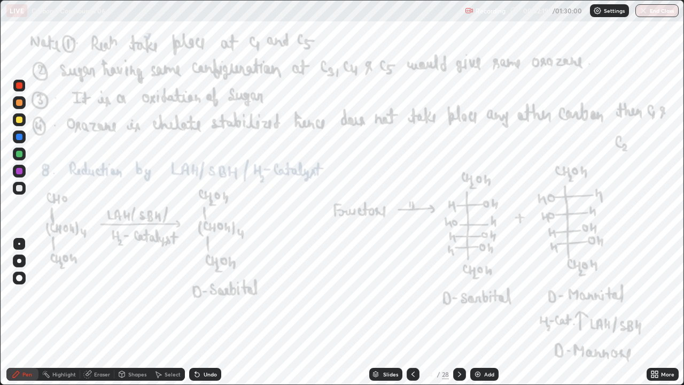
click at [19, 188] on div at bounding box center [19, 188] width 6 height 6
click at [19, 86] on div at bounding box center [19, 85] width 6 height 6
click at [461, 312] on div at bounding box center [459, 374] width 13 height 13
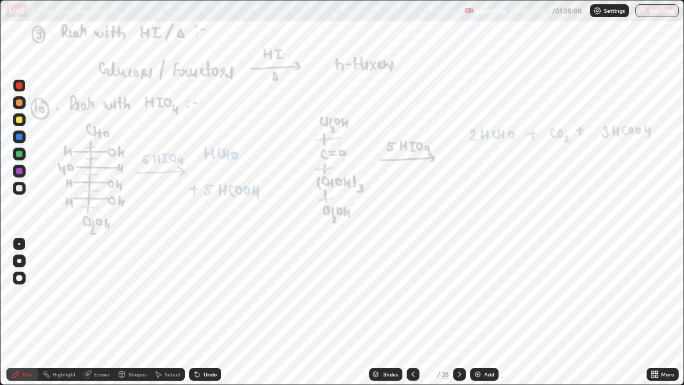
click at [105, 312] on div "Eraser" at bounding box center [102, 373] width 16 height 5
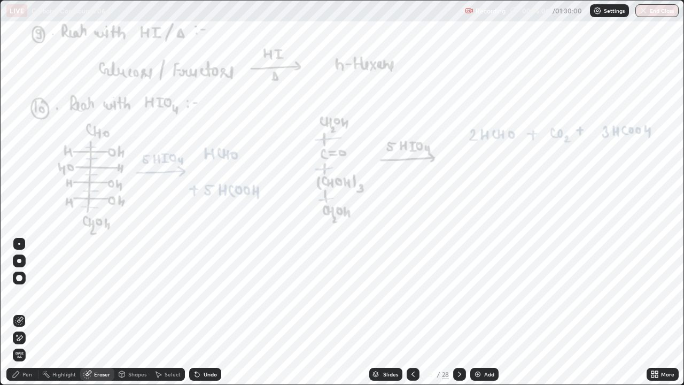
click at [43, 312] on circle at bounding box center [43, 373] width 1 height 1
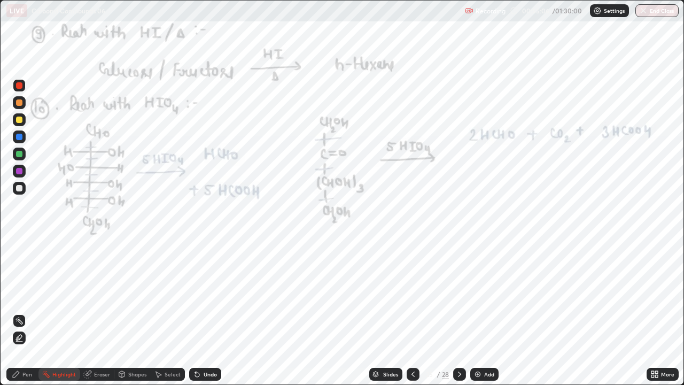
click at [34, 312] on div "Pen" at bounding box center [22, 374] width 32 height 13
click at [32, 312] on div "Pen" at bounding box center [22, 374] width 32 height 13
click at [458, 312] on icon at bounding box center [459, 374] width 9 height 9
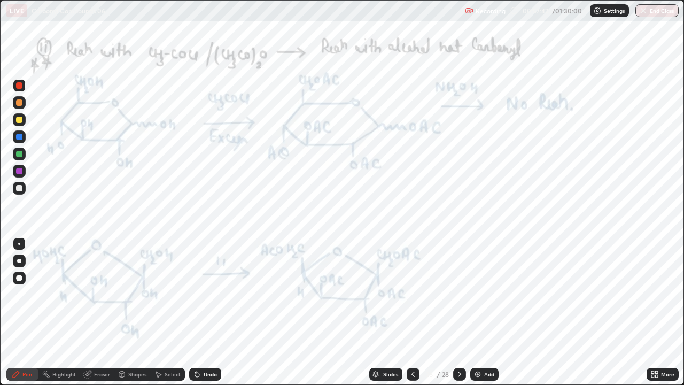
click at [459, 312] on icon at bounding box center [459, 373] width 3 height 5
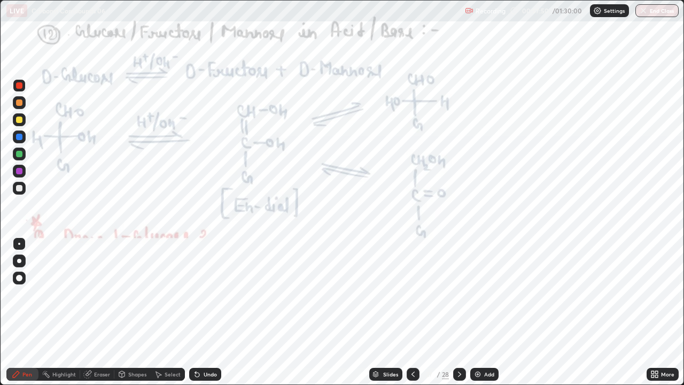
click at [20, 85] on div at bounding box center [19, 85] width 6 height 6
click at [195, 312] on icon at bounding box center [195, 371] width 1 height 1
click at [458, 312] on icon at bounding box center [459, 373] width 3 height 5
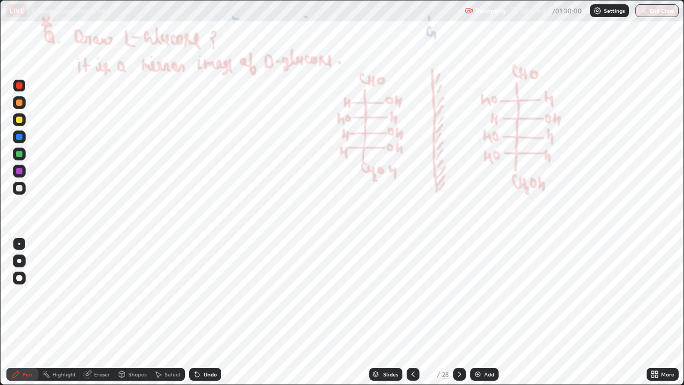
click at [412, 312] on icon at bounding box center [413, 374] width 9 height 9
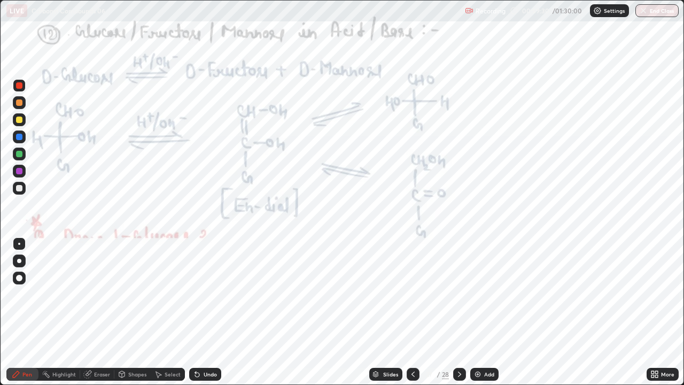
click at [458, 312] on icon at bounding box center [459, 374] width 9 height 9
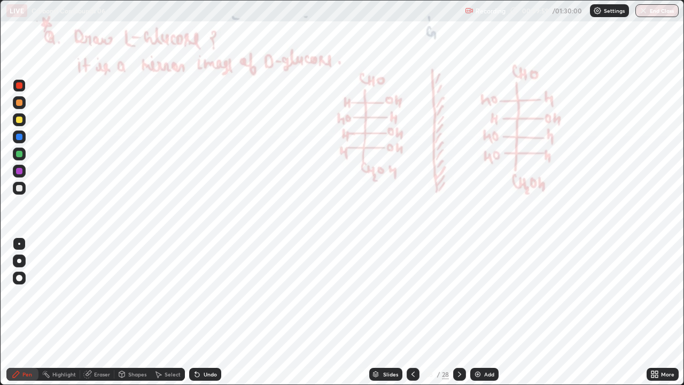
click at [656, 312] on icon at bounding box center [656, 372] width 3 height 3
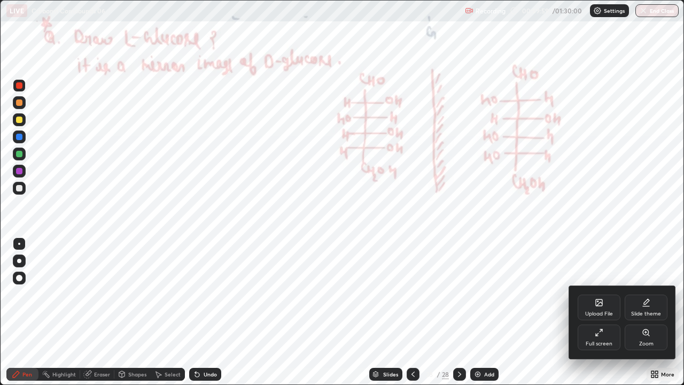
click at [596, 311] on div "Upload File" at bounding box center [599, 313] width 28 height 5
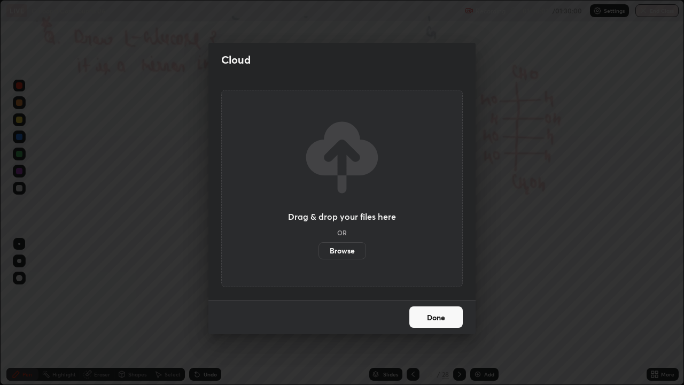
click at [348, 250] on label "Browse" at bounding box center [342, 250] width 48 height 17
click at [318, 250] on input "Browse" at bounding box center [318, 250] width 0 height 17
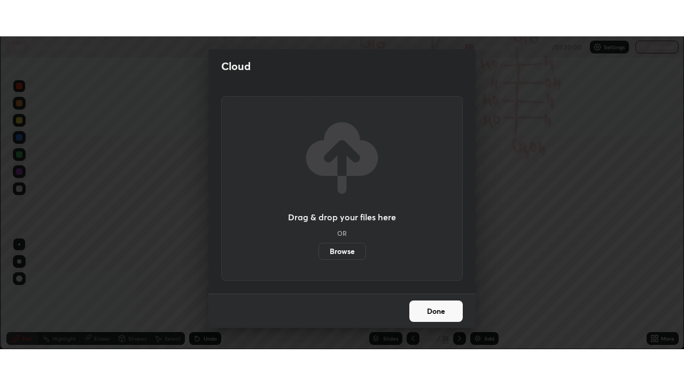
scroll to position [53115, 52744]
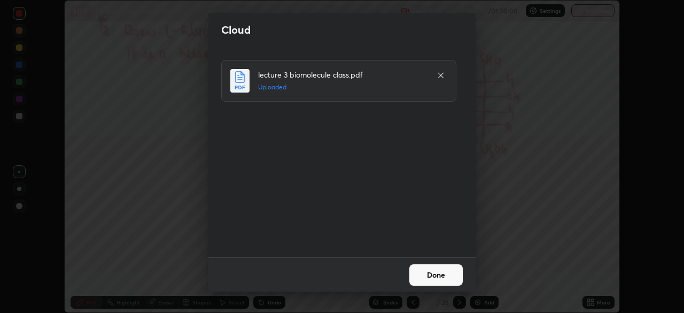
click at [425, 279] on button "Done" at bounding box center [435, 274] width 53 height 21
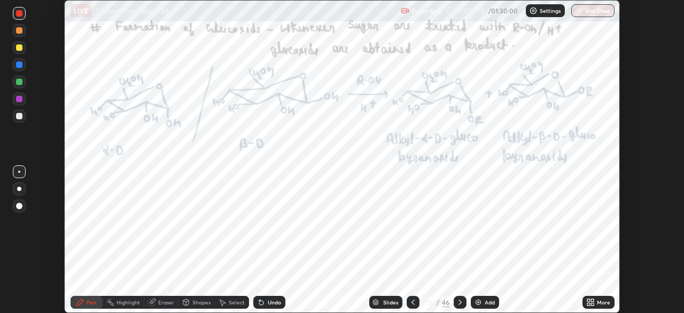
click at [598, 303] on div "More" at bounding box center [603, 301] width 13 height 5
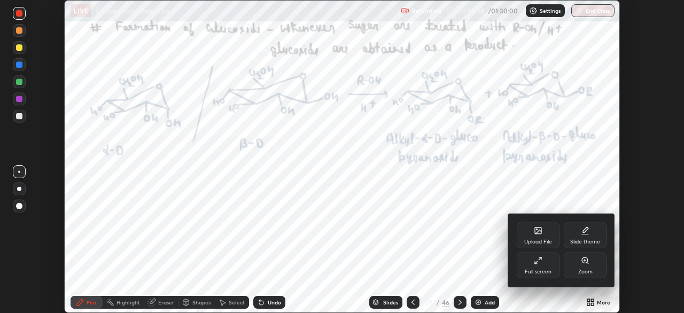
click at [544, 270] on div "Full screen" at bounding box center [538, 271] width 27 height 5
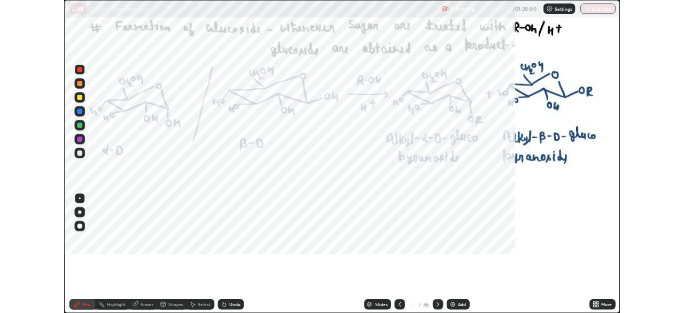
scroll to position [385, 684]
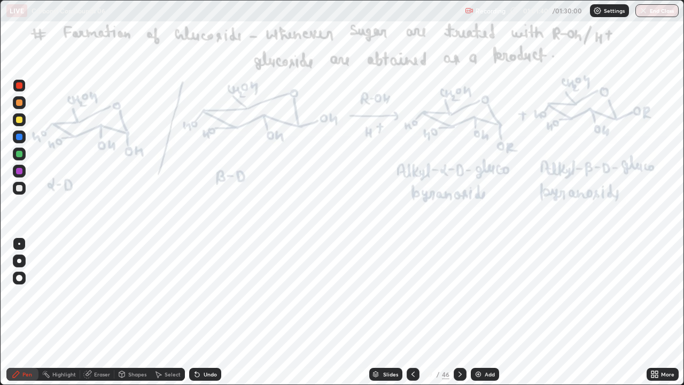
click at [458, 312] on icon at bounding box center [460, 374] width 9 height 9
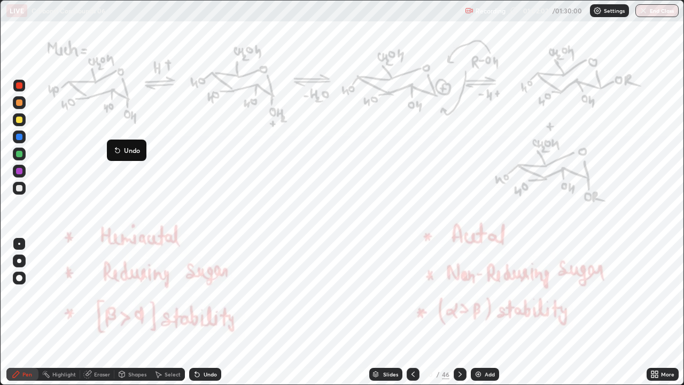
click at [201, 312] on div "Undo" at bounding box center [205, 374] width 32 height 13
click at [200, 312] on div "Undo" at bounding box center [205, 374] width 32 height 13
click at [202, 312] on div "Undo" at bounding box center [205, 374] width 32 height 13
click at [200, 312] on div "Undo" at bounding box center [205, 374] width 32 height 13
click at [213, 312] on div "Undo" at bounding box center [210, 373] width 13 height 5
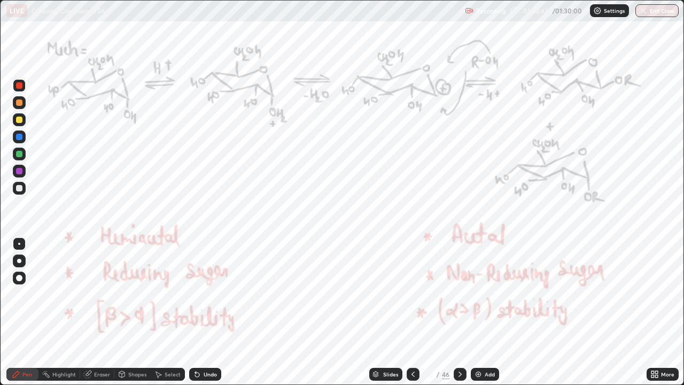
click at [459, 312] on icon at bounding box center [460, 374] width 9 height 9
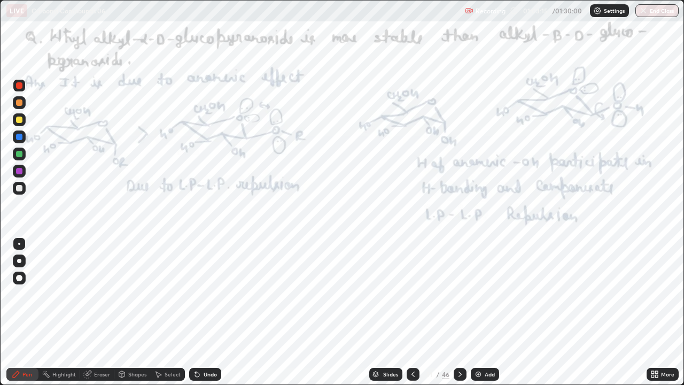
click at [216, 312] on div "Undo" at bounding box center [205, 374] width 32 height 13
click at [217, 312] on div "Undo" at bounding box center [205, 374] width 32 height 13
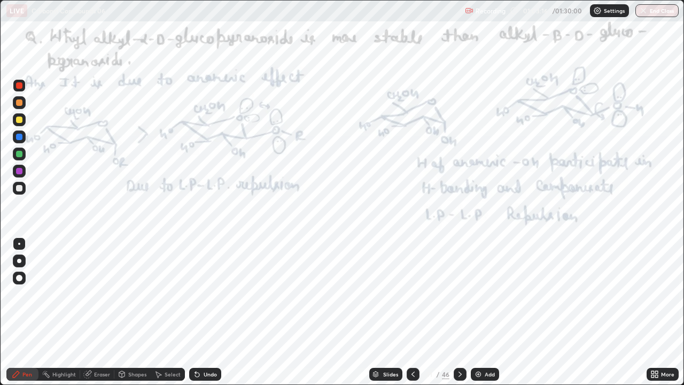
click at [215, 312] on div "Undo" at bounding box center [205, 374] width 32 height 13
click at [216, 312] on div "Undo" at bounding box center [205, 374] width 32 height 13
click at [215, 312] on div "Undo" at bounding box center [205, 374] width 32 height 13
click at [460, 312] on icon at bounding box center [460, 374] width 9 height 9
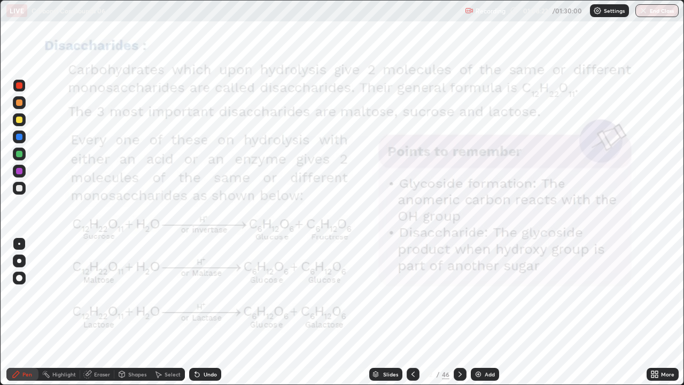
click at [459, 312] on icon at bounding box center [460, 374] width 9 height 9
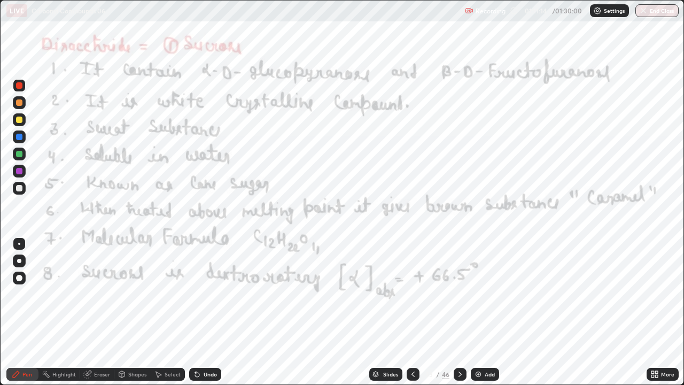
click at [461, 312] on icon at bounding box center [460, 374] width 9 height 9
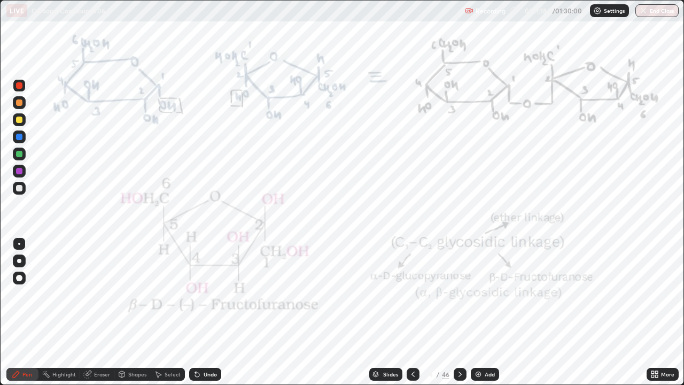
click at [486, 312] on div "Add" at bounding box center [490, 373] width 10 height 5
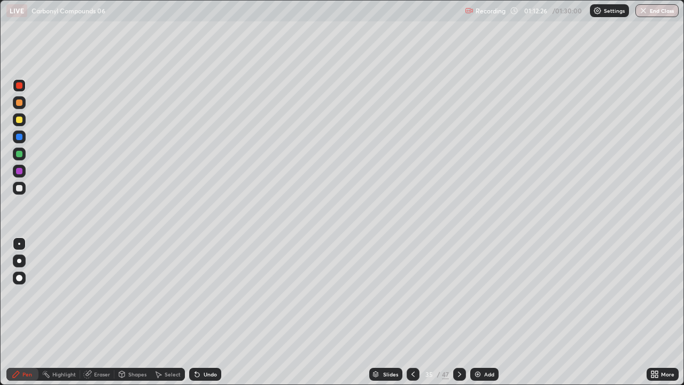
click at [21, 189] on div at bounding box center [19, 188] width 6 height 6
click at [204, 312] on div "Undo" at bounding box center [210, 373] width 13 height 5
click at [201, 312] on div "Undo" at bounding box center [205, 374] width 32 height 13
click at [205, 312] on div "Undo" at bounding box center [205, 374] width 32 height 13
click at [204, 312] on div "Undo" at bounding box center [205, 374] width 32 height 13
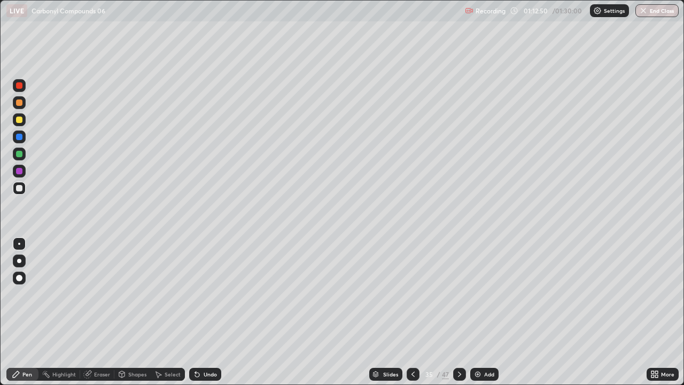
click at [100, 312] on div "Eraser" at bounding box center [102, 373] width 16 height 5
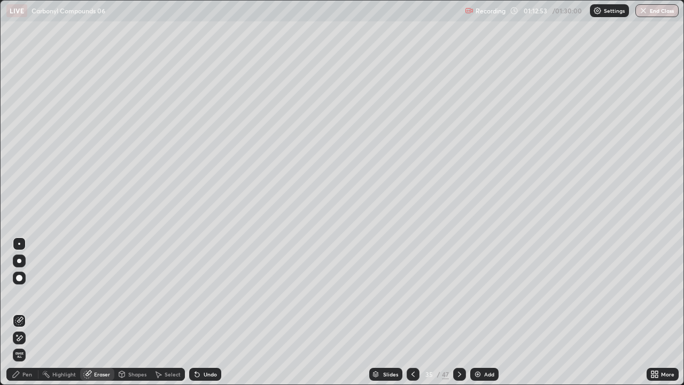
click at [27, 312] on div "Pen" at bounding box center [27, 373] width 10 height 5
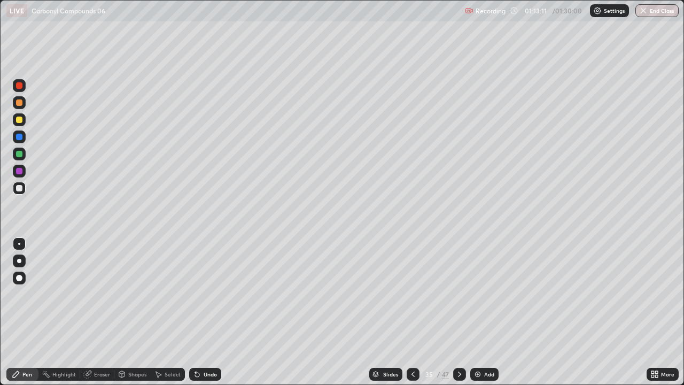
click at [197, 312] on icon at bounding box center [197, 374] width 4 height 4
click at [197, 312] on icon at bounding box center [197, 374] width 9 height 9
click at [197, 312] on icon at bounding box center [197, 374] width 4 height 4
click at [195, 312] on icon at bounding box center [197, 374] width 4 height 4
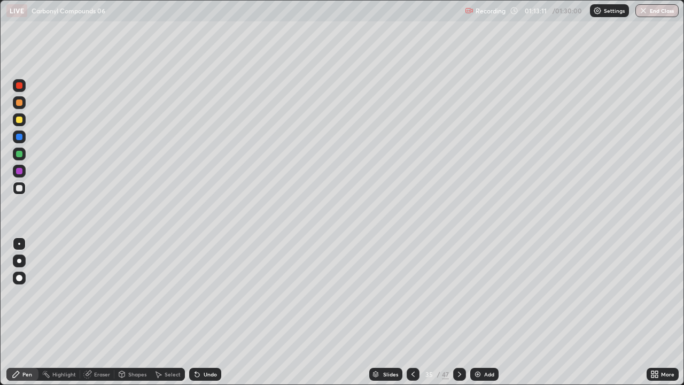
click at [195, 312] on icon at bounding box center [197, 374] width 4 height 4
click at [198, 312] on icon at bounding box center [197, 374] width 9 height 9
click at [199, 312] on icon at bounding box center [197, 374] width 9 height 9
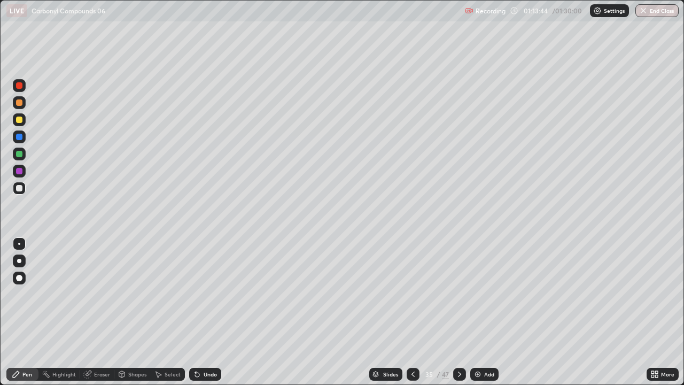
click at [206, 312] on div "Undo" at bounding box center [205, 374] width 32 height 13
click at [18, 119] on div at bounding box center [19, 119] width 6 height 6
click at [171, 312] on div "Select" at bounding box center [173, 373] width 16 height 5
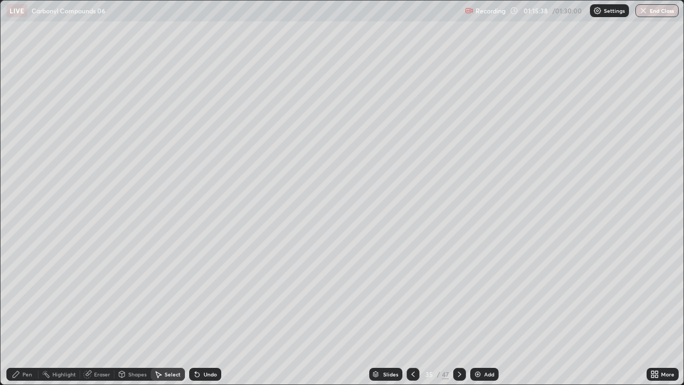
click at [27, 312] on div "Pen" at bounding box center [27, 373] width 10 height 5
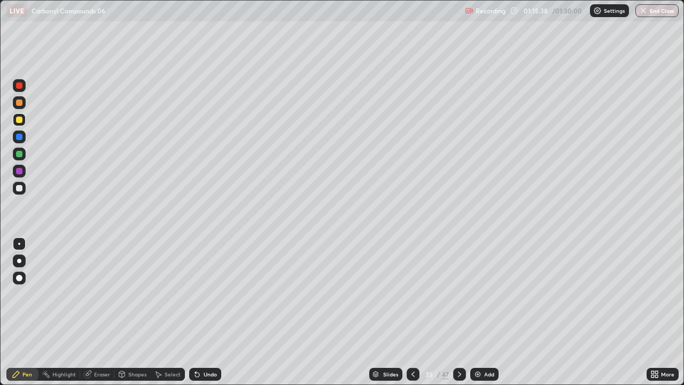
click at [30, 312] on div "Pen" at bounding box center [27, 373] width 10 height 5
click at [173, 312] on div "Select" at bounding box center [173, 373] width 16 height 5
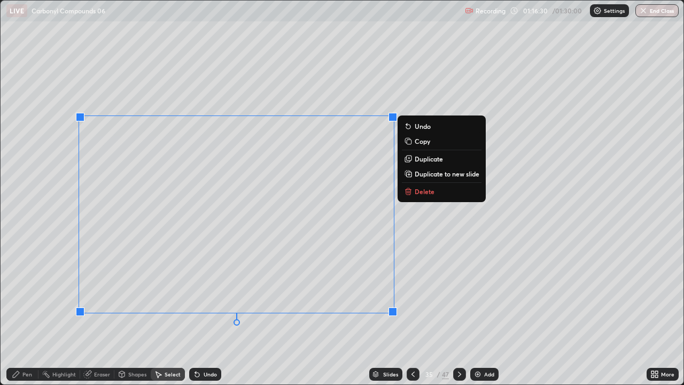
click at [345, 312] on div "0 ° Undo Copy Duplicate Duplicate to new slide Delete" at bounding box center [342, 193] width 683 height 384
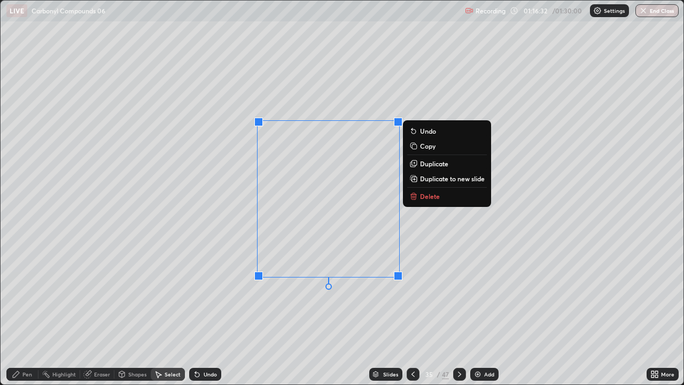
click at [419, 192] on button "Delete" at bounding box center [447, 196] width 80 height 13
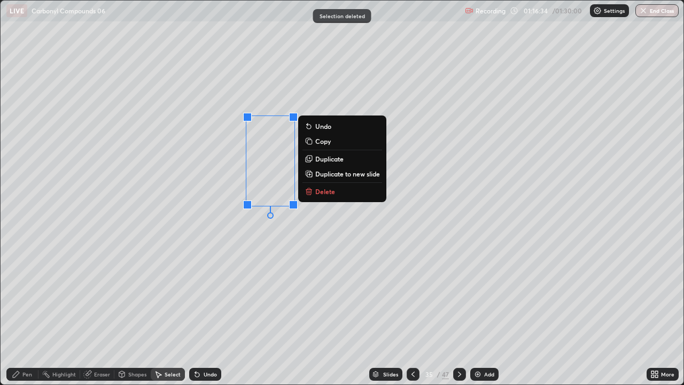
click at [328, 194] on p "Delete" at bounding box center [325, 191] width 20 height 9
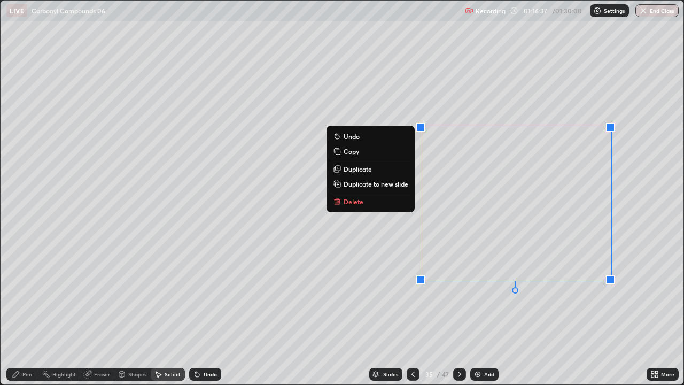
click at [409, 298] on div "0 ° Undo Copy Duplicate Duplicate to new slide Delete" at bounding box center [342, 193] width 683 height 384
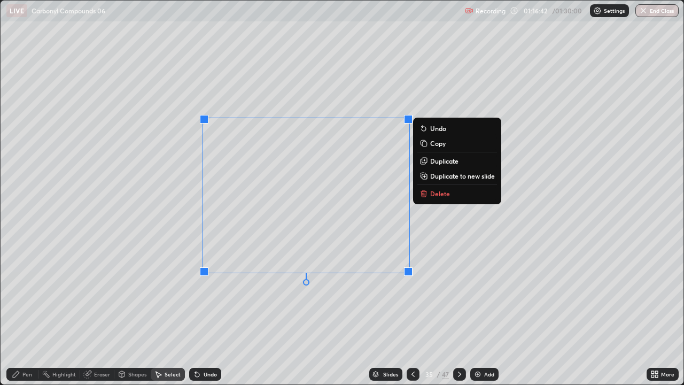
click at [277, 312] on div "0 ° Undo Copy Duplicate Duplicate to new slide Delete" at bounding box center [342, 193] width 683 height 384
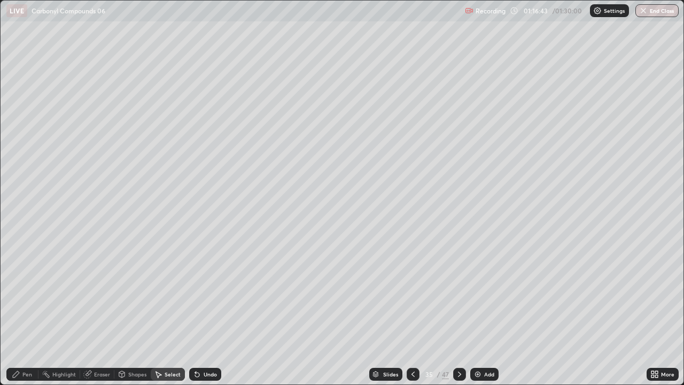
click at [102, 312] on div "Eraser" at bounding box center [97, 374] width 34 height 13
click at [29, 312] on div "Pen" at bounding box center [27, 373] width 10 height 5
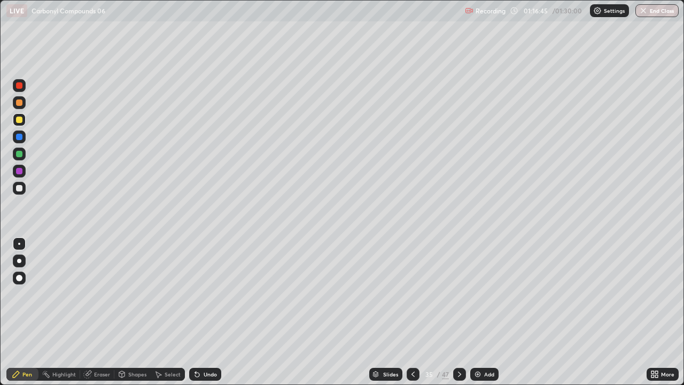
click at [30, 312] on div "Pen" at bounding box center [27, 373] width 10 height 5
click at [20, 136] on div at bounding box center [19, 137] width 6 height 6
click at [21, 136] on div at bounding box center [19, 137] width 6 height 6
click at [19, 187] on div at bounding box center [19, 188] width 6 height 6
click at [20, 189] on div at bounding box center [19, 188] width 6 height 6
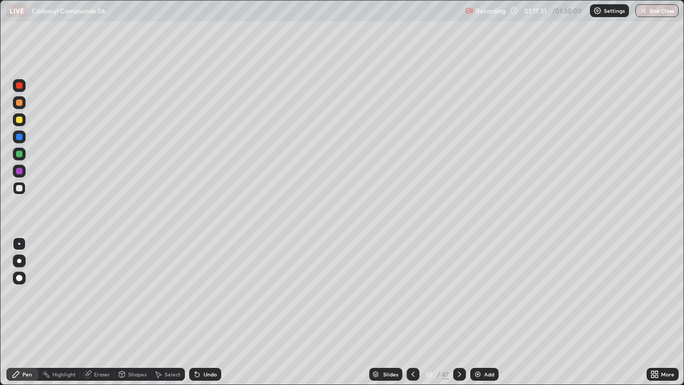
click at [176, 312] on div "Select" at bounding box center [168, 374] width 34 height 13
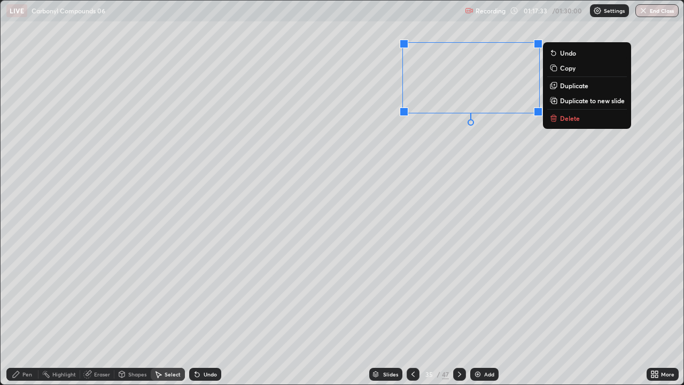
click at [572, 116] on p "Delete" at bounding box center [570, 118] width 20 height 9
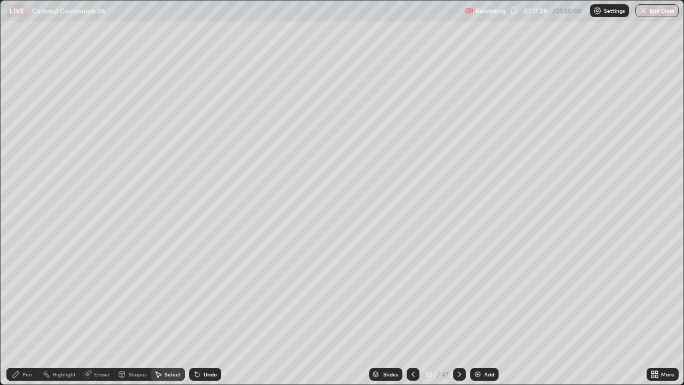
click at [458, 312] on icon at bounding box center [459, 374] width 9 height 9
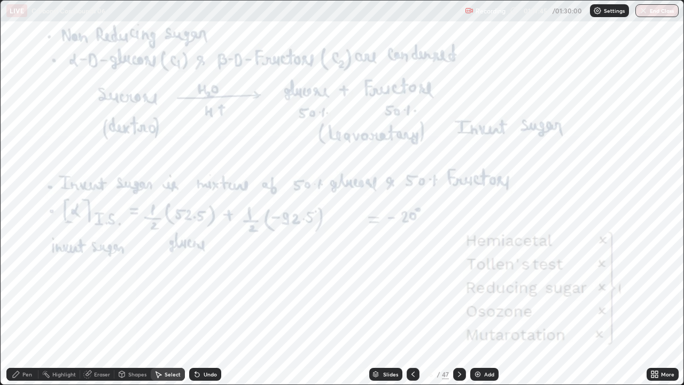
click at [25, 312] on div "Pen" at bounding box center [27, 373] width 10 height 5
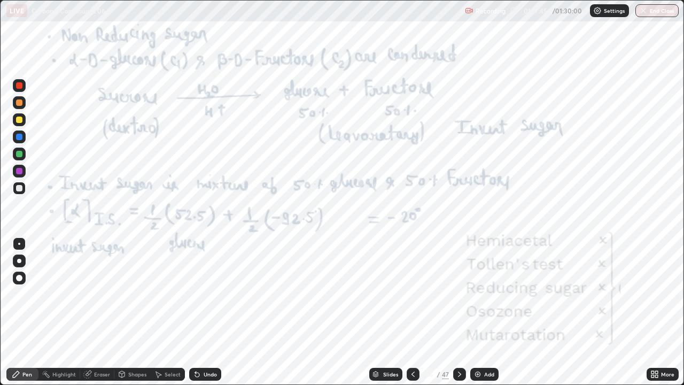
click at [25, 312] on div "Pen" at bounding box center [27, 373] width 10 height 5
click at [21, 88] on div at bounding box center [19, 85] width 6 height 6
click at [412, 312] on icon at bounding box center [413, 374] width 9 height 9
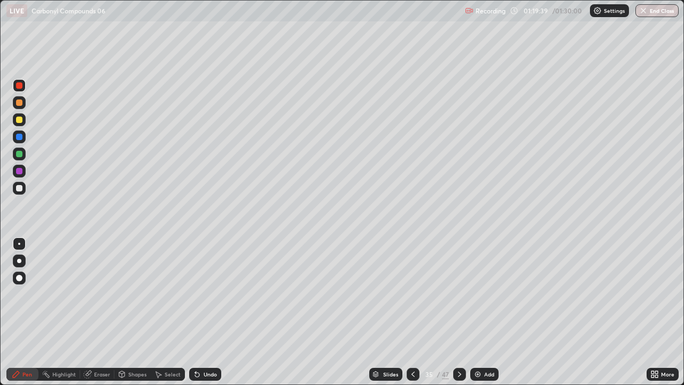
click at [412, 312] on icon at bounding box center [413, 374] width 9 height 9
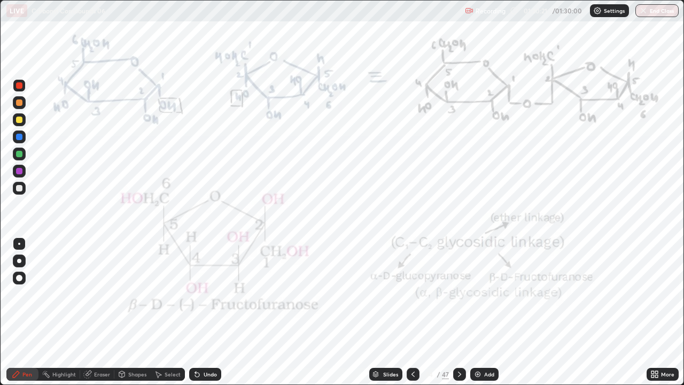
click at [459, 312] on icon at bounding box center [459, 374] width 9 height 9
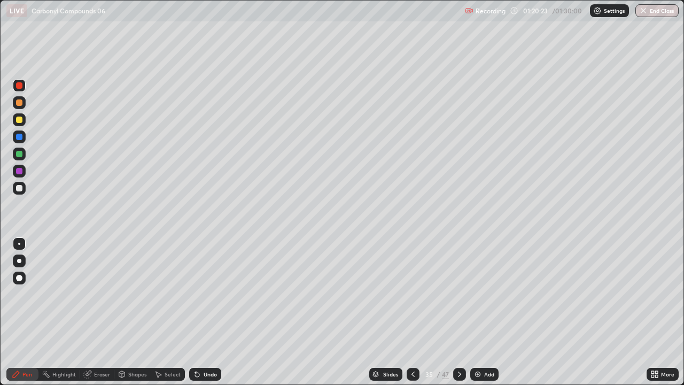
click at [458, 312] on icon at bounding box center [459, 374] width 9 height 9
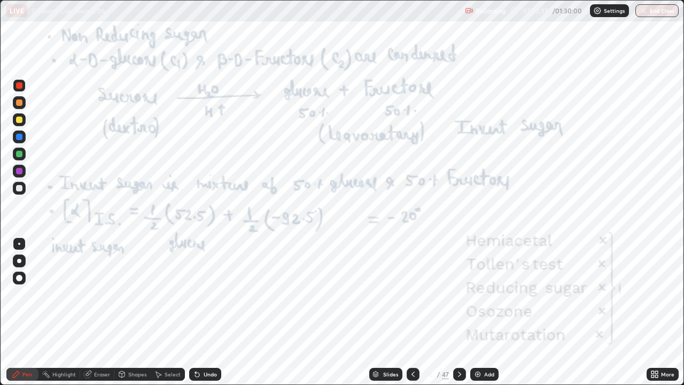
click at [416, 312] on div at bounding box center [413, 374] width 13 height 13
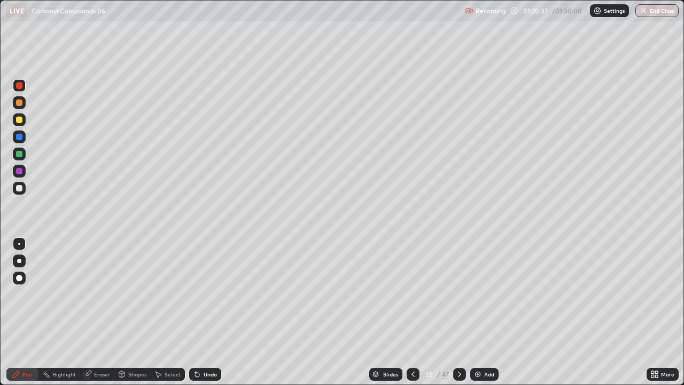
click at [417, 312] on div at bounding box center [413, 374] width 13 height 13
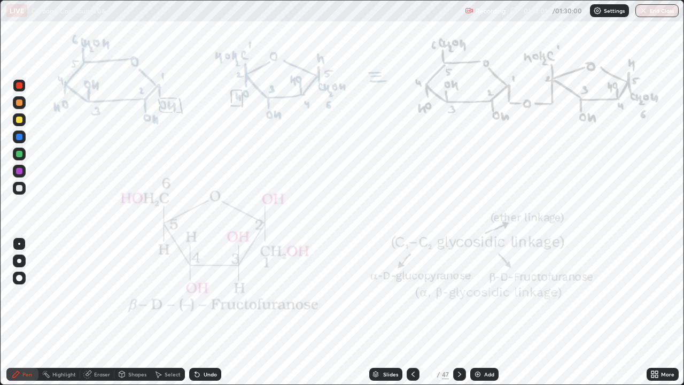
click at [463, 312] on div at bounding box center [459, 374] width 13 height 13
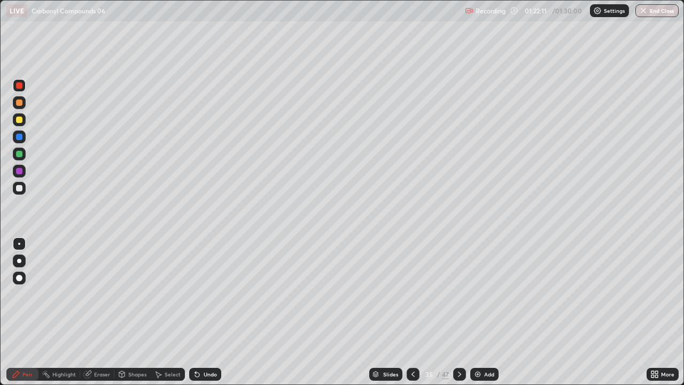
click at [460, 312] on icon at bounding box center [459, 374] width 9 height 9
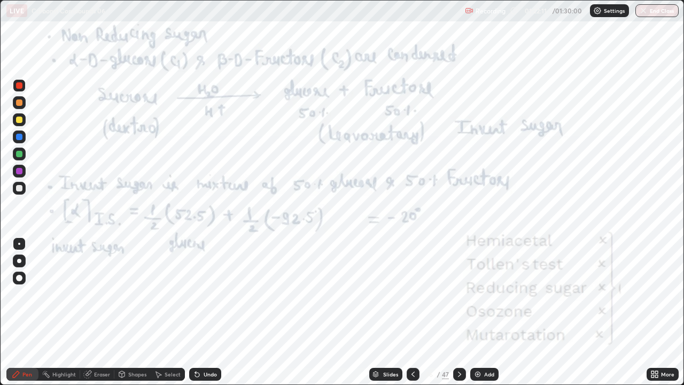
click at [458, 312] on icon at bounding box center [459, 374] width 9 height 9
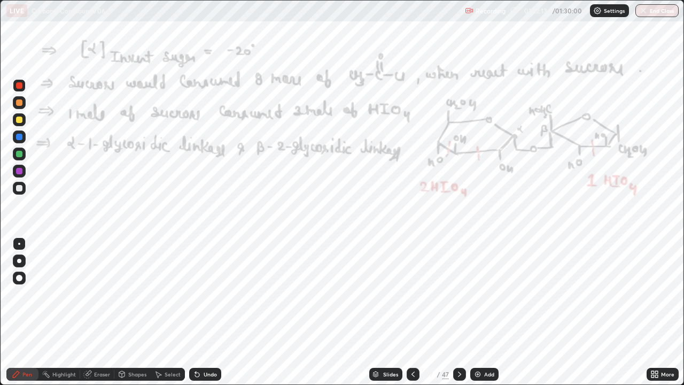
click at [418, 312] on div at bounding box center [413, 374] width 13 height 13
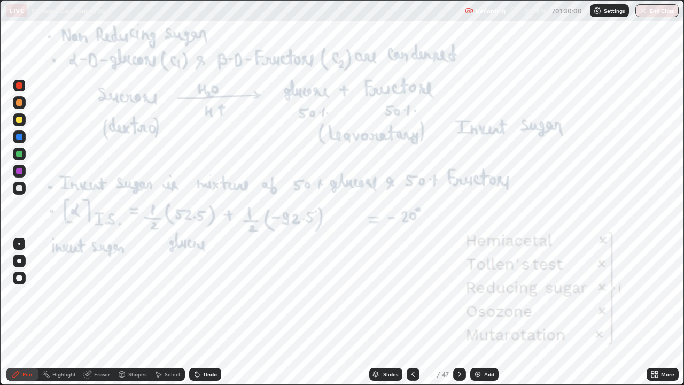
click at [458, 312] on icon at bounding box center [459, 374] width 9 height 9
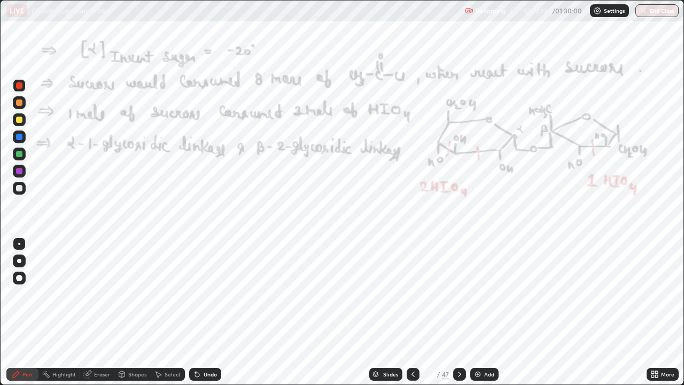
click at [412, 312] on icon at bounding box center [413, 374] width 9 height 9
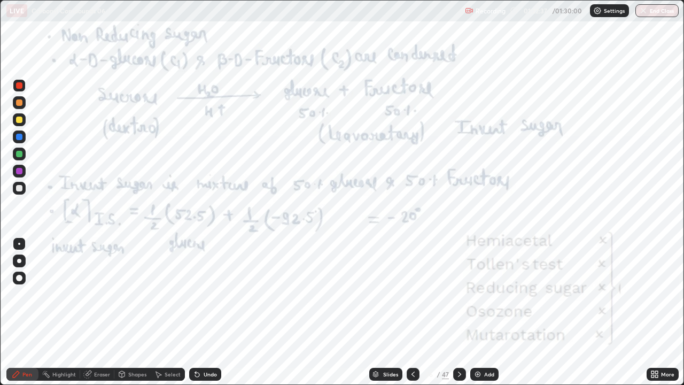
click at [412, 312] on icon at bounding box center [413, 374] width 9 height 9
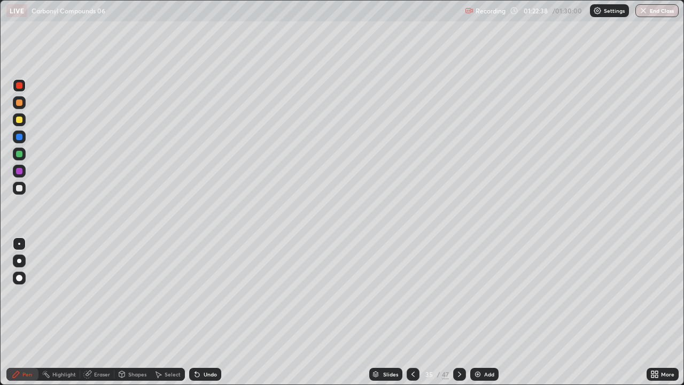
click at [412, 312] on icon at bounding box center [413, 374] width 9 height 9
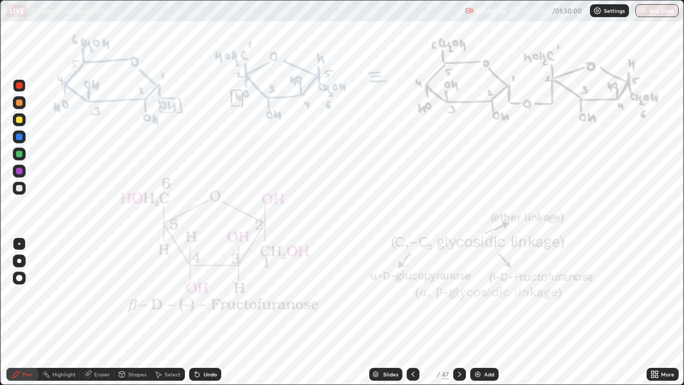
click at [458, 312] on icon at bounding box center [459, 374] width 9 height 9
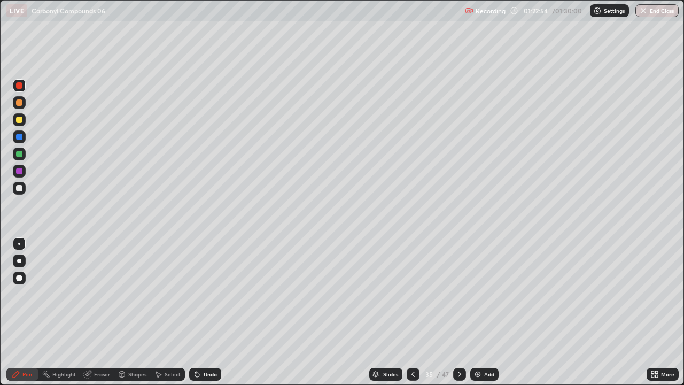
click at [460, 312] on icon at bounding box center [459, 374] width 9 height 9
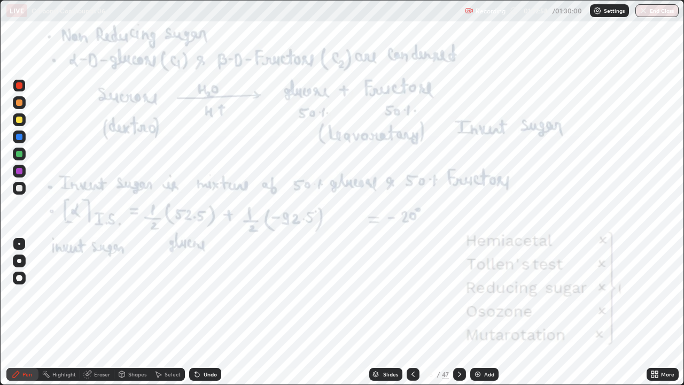
click at [463, 312] on div at bounding box center [459, 374] width 13 height 13
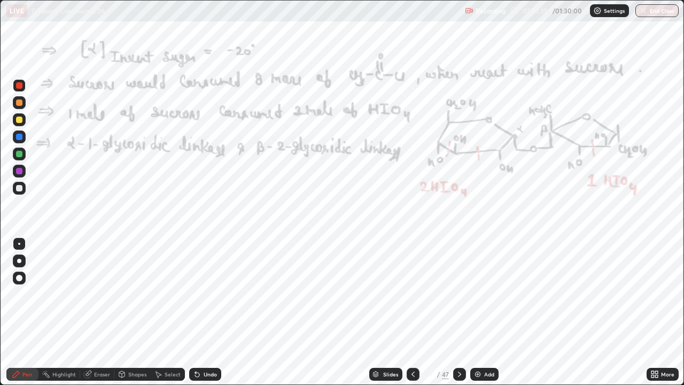
click at [460, 312] on icon at bounding box center [459, 374] width 9 height 9
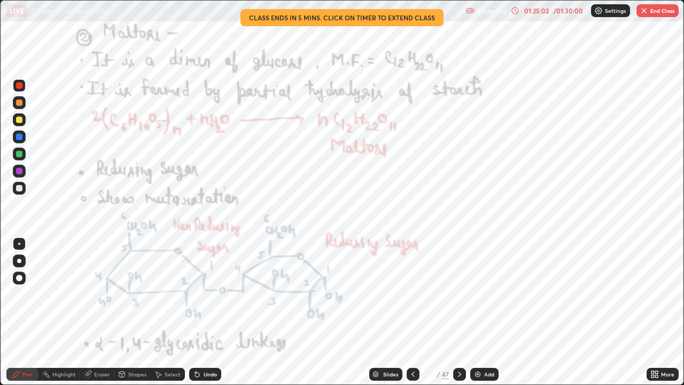
click at [537, 10] on div "01:25:02" at bounding box center [536, 10] width 30 height 6
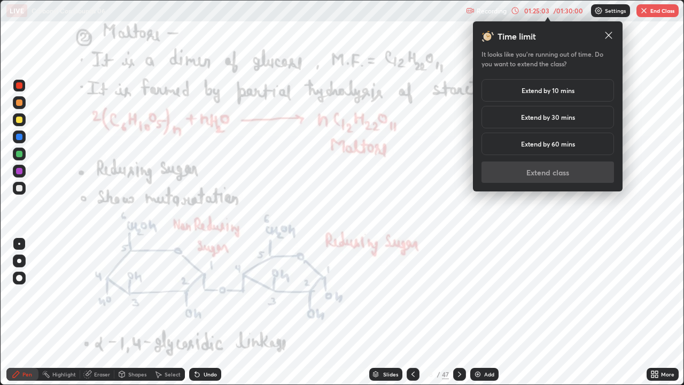
click at [531, 88] on h5 "Extend by 10 mins" at bounding box center [547, 90] width 53 height 10
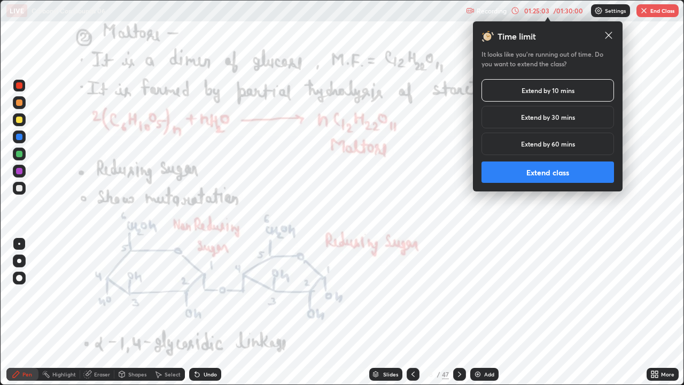
click at [521, 174] on button "Extend class" at bounding box center [547, 171] width 133 height 21
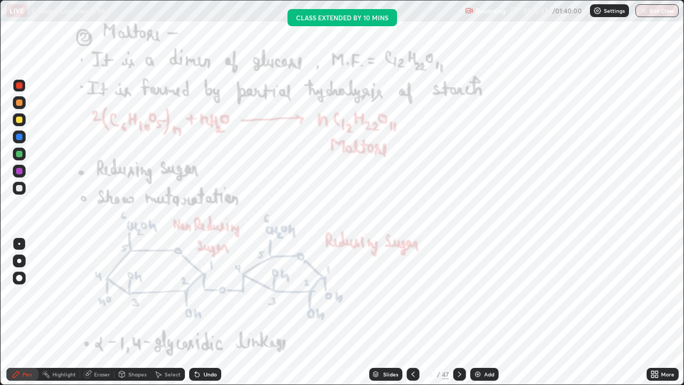
click at [23, 87] on div at bounding box center [19, 85] width 13 height 13
click at [25, 89] on div at bounding box center [19, 85] width 13 height 13
click at [21, 190] on div at bounding box center [19, 188] width 6 height 6
click at [20, 191] on div at bounding box center [19, 188] width 6 height 6
click at [20, 87] on div at bounding box center [19, 85] width 6 height 6
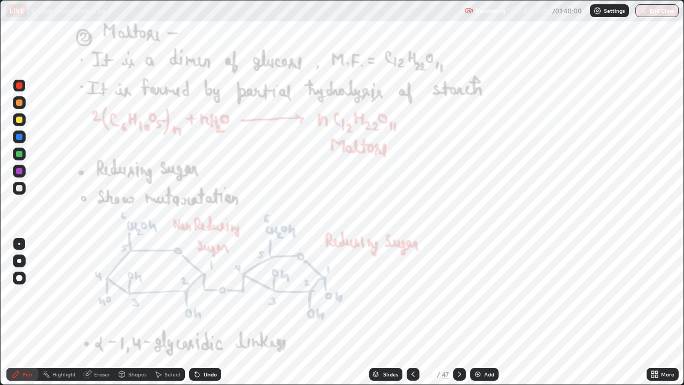
click at [20, 85] on div at bounding box center [19, 85] width 6 height 6
click at [488, 312] on div "Add" at bounding box center [489, 373] width 10 height 5
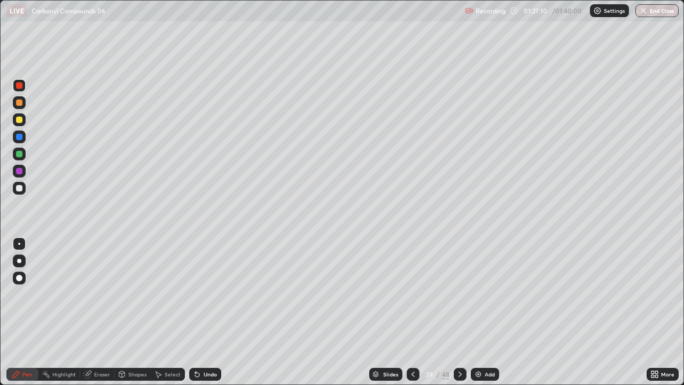
click at [17, 121] on div at bounding box center [19, 119] width 6 height 6
click at [20, 191] on div at bounding box center [19, 188] width 6 height 6
click at [20, 190] on div at bounding box center [19, 188] width 6 height 6
click at [21, 190] on div at bounding box center [19, 188] width 6 height 6
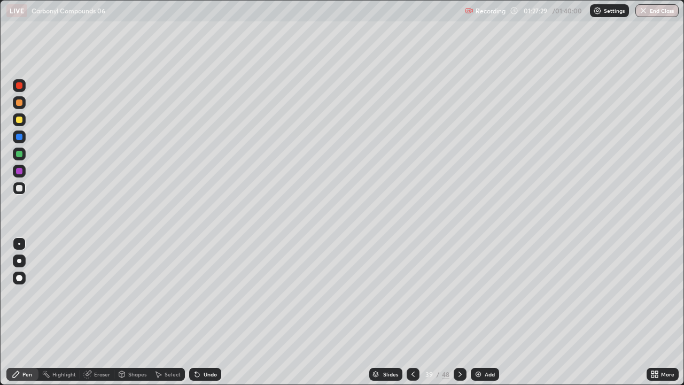
click at [20, 189] on div at bounding box center [19, 188] width 6 height 6
click at [21, 189] on div at bounding box center [19, 188] width 6 height 6
click at [21, 121] on div at bounding box center [19, 119] width 6 height 6
click at [23, 119] on div at bounding box center [19, 119] width 13 height 13
click at [24, 122] on div at bounding box center [19, 119] width 13 height 13
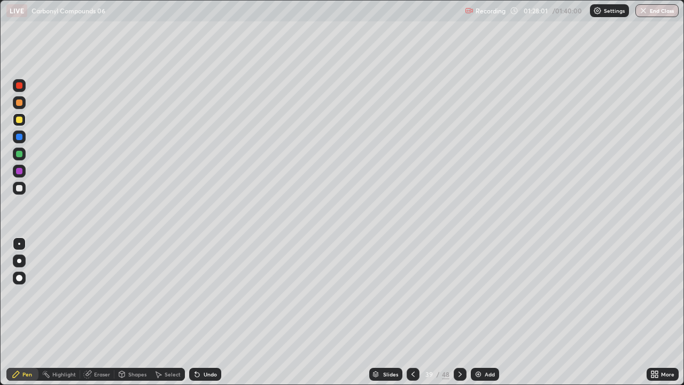
click at [14, 312] on icon at bounding box center [16, 374] width 9 height 9
click at [22, 193] on div at bounding box center [19, 188] width 13 height 13
click at [412, 312] on icon at bounding box center [413, 374] width 9 height 9
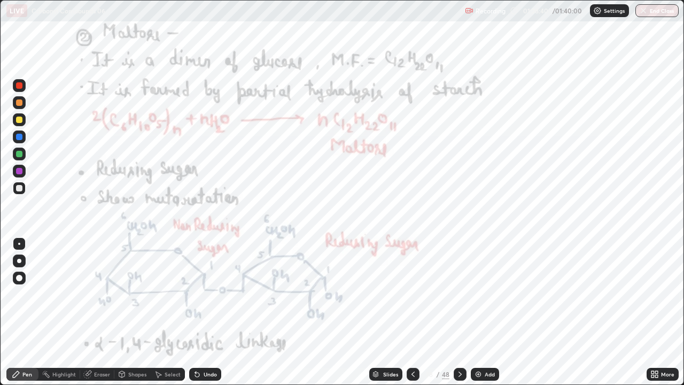
click at [460, 312] on icon at bounding box center [460, 374] width 9 height 9
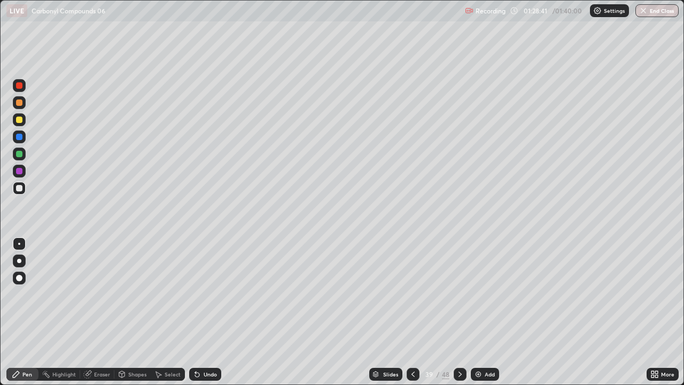
click at [463, 312] on div at bounding box center [460, 374] width 13 height 13
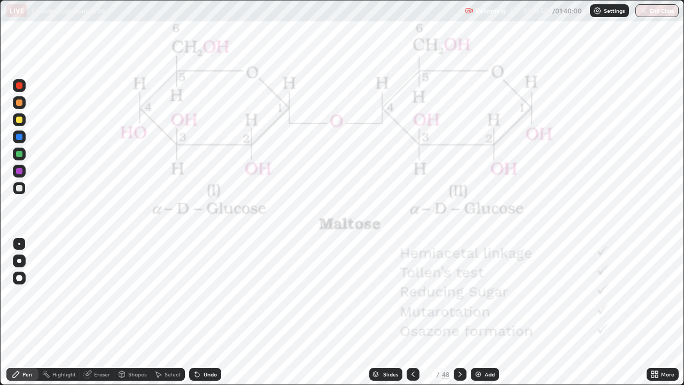
click at [458, 312] on icon at bounding box center [460, 374] width 9 height 9
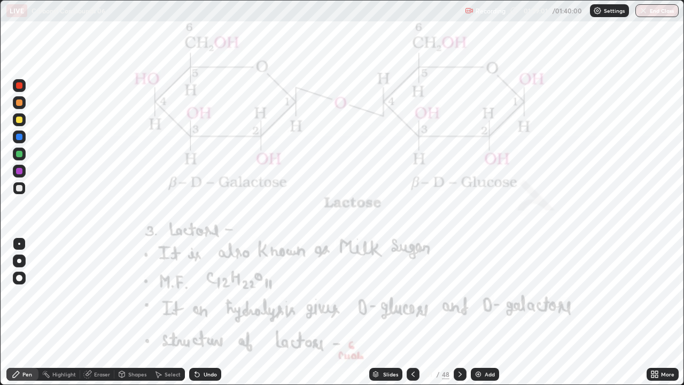
click at [21, 83] on div at bounding box center [19, 85] width 6 height 6
click at [22, 86] on div at bounding box center [19, 85] width 6 height 6
click at [458, 312] on icon at bounding box center [460, 374] width 9 height 9
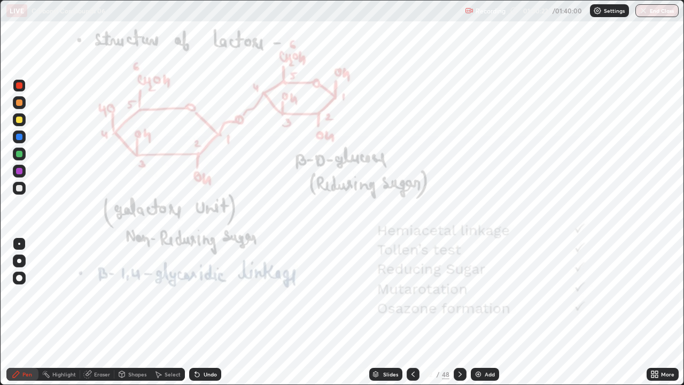
click at [414, 312] on div at bounding box center [413, 374] width 13 height 13
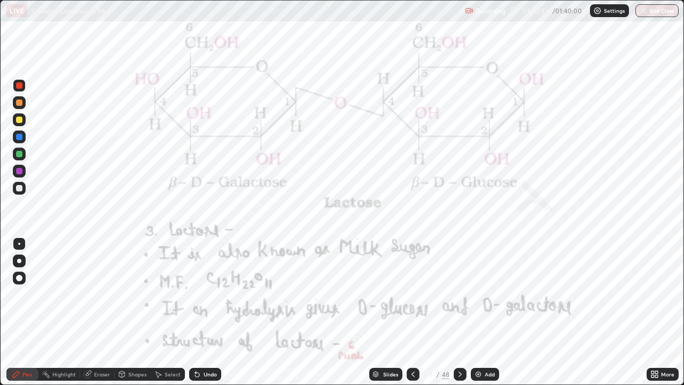
click at [459, 312] on icon at bounding box center [460, 374] width 9 height 9
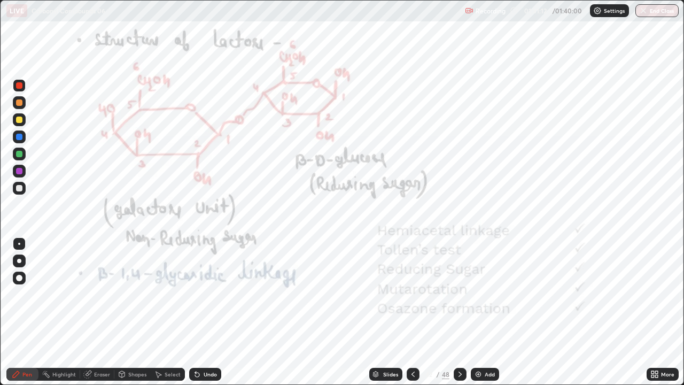
click at [458, 312] on icon at bounding box center [460, 374] width 9 height 9
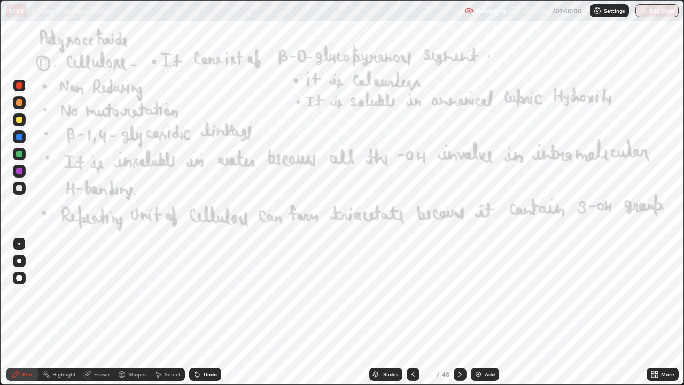
click at [102, 312] on div "Eraser" at bounding box center [102, 373] width 16 height 5
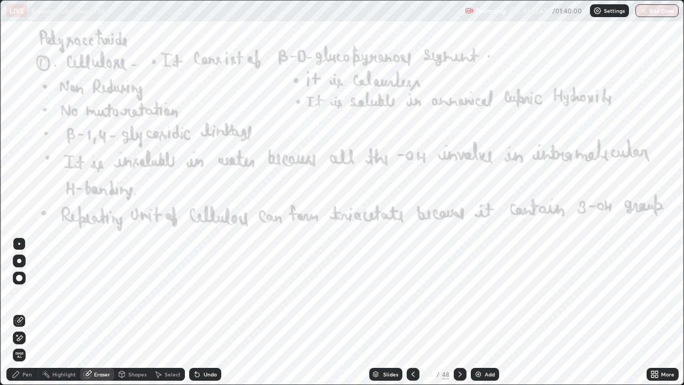
click at [19, 312] on span "Erase all" at bounding box center [19, 355] width 12 height 6
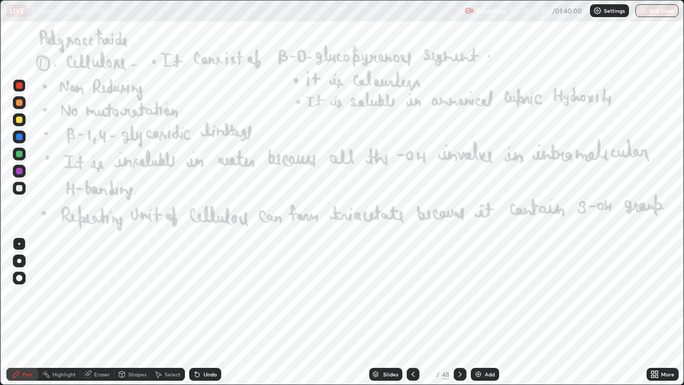
click at [28, 312] on div "Pen" at bounding box center [27, 373] width 10 height 5
click at [20, 83] on div at bounding box center [19, 85] width 6 height 6
click at [534, 13] on div "01:35:04" at bounding box center [536, 10] width 30 height 6
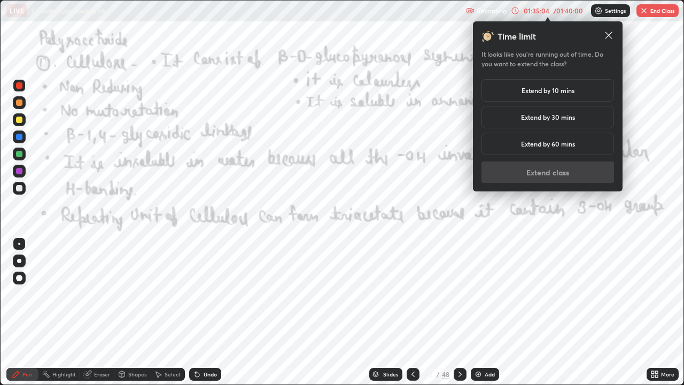
click at [555, 121] on h5 "Extend by 30 mins" at bounding box center [548, 117] width 54 height 10
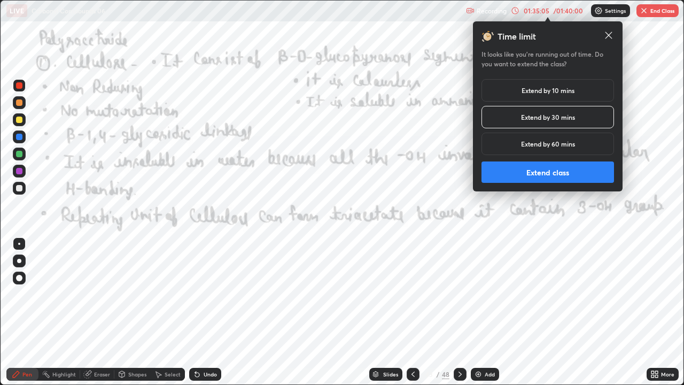
click at [535, 178] on button "Extend class" at bounding box center [547, 171] width 133 height 21
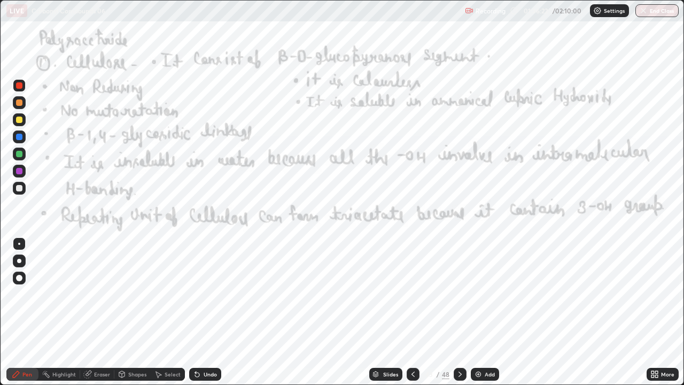
click at [465, 312] on div at bounding box center [460, 374] width 13 height 13
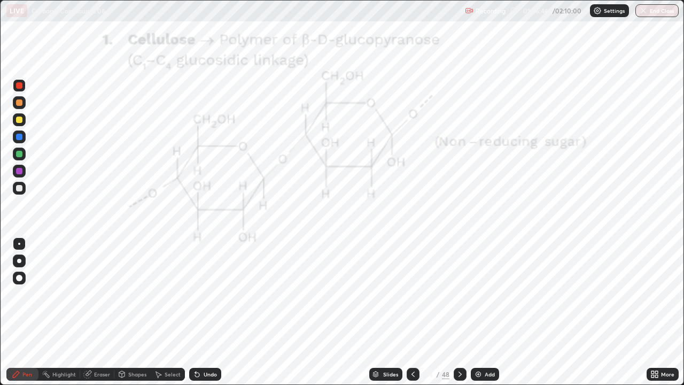
click at [414, 312] on div at bounding box center [413, 374] width 13 height 13
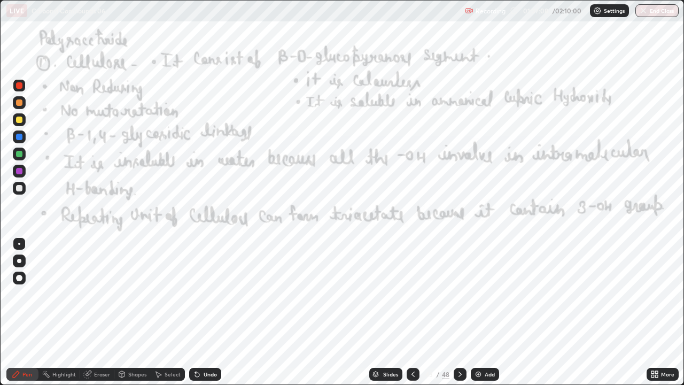
click at [458, 312] on icon at bounding box center [460, 374] width 9 height 9
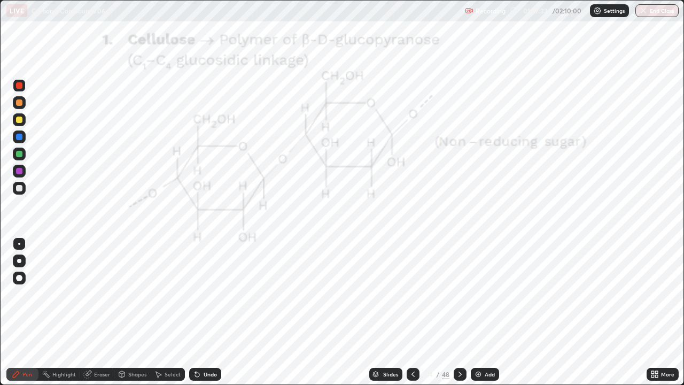
click at [461, 312] on icon at bounding box center [460, 374] width 9 height 9
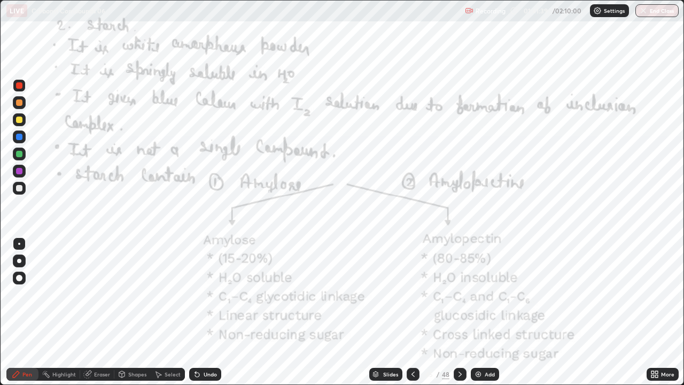
click at [458, 312] on icon at bounding box center [460, 374] width 9 height 9
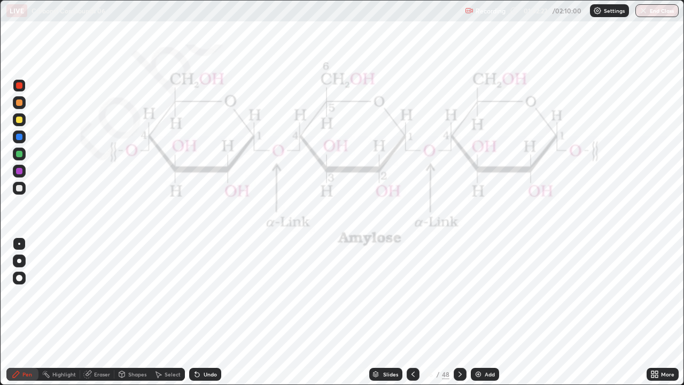
click at [463, 312] on div at bounding box center [460, 374] width 13 height 13
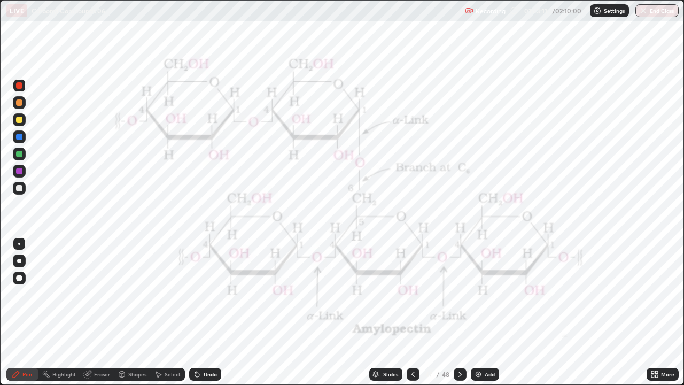
click at [459, 312] on icon at bounding box center [460, 374] width 9 height 9
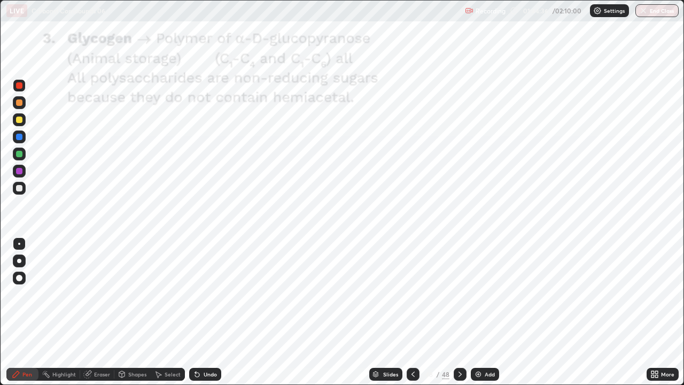
click at [654, 312] on icon at bounding box center [652, 372] width 3 height 3
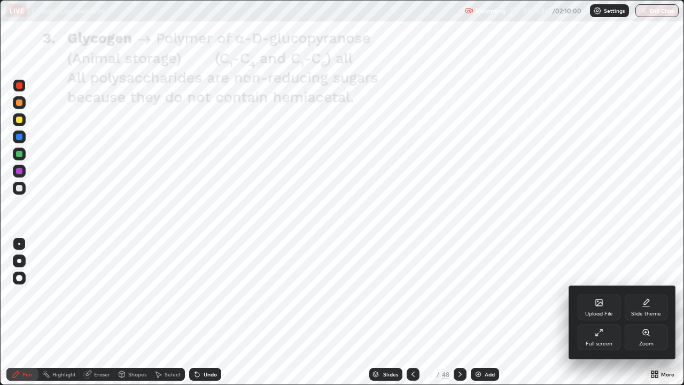
click at [601, 312] on div "Upload File" at bounding box center [599, 313] width 28 height 5
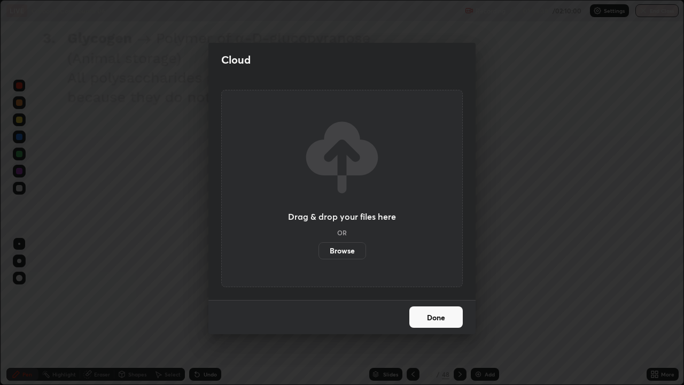
click at [350, 252] on label "Browse" at bounding box center [342, 250] width 48 height 17
click at [318, 252] on input "Browse" at bounding box center [318, 250] width 0 height 17
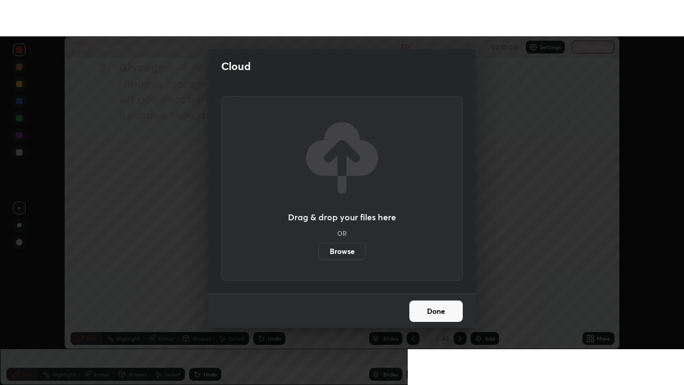
scroll to position [53115, 52744]
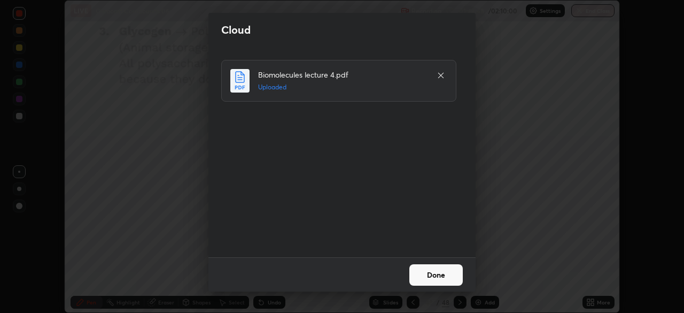
click at [449, 275] on button "Done" at bounding box center [435, 274] width 53 height 21
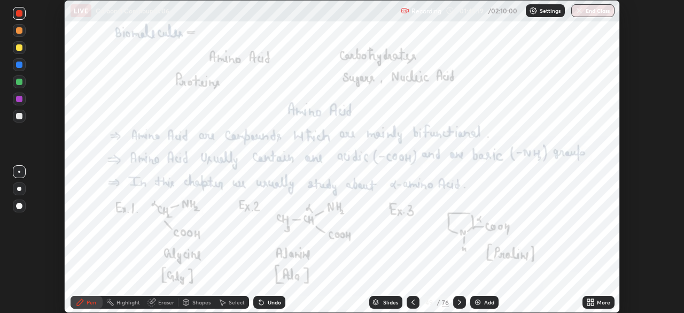
click at [594, 305] on icon at bounding box center [592, 303] width 3 height 3
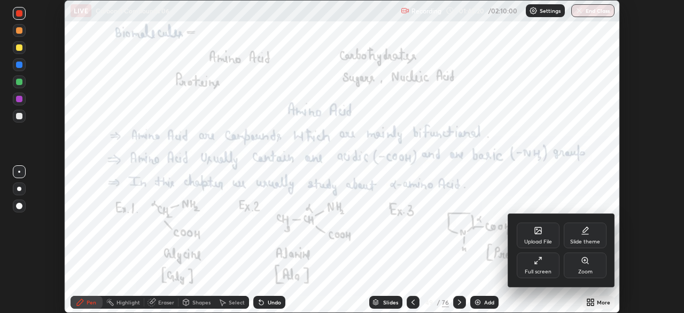
click at [539, 267] on div "Full screen" at bounding box center [538, 265] width 43 height 26
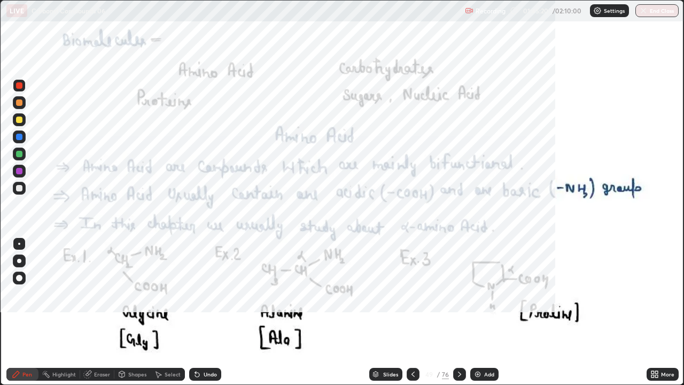
scroll to position [385, 684]
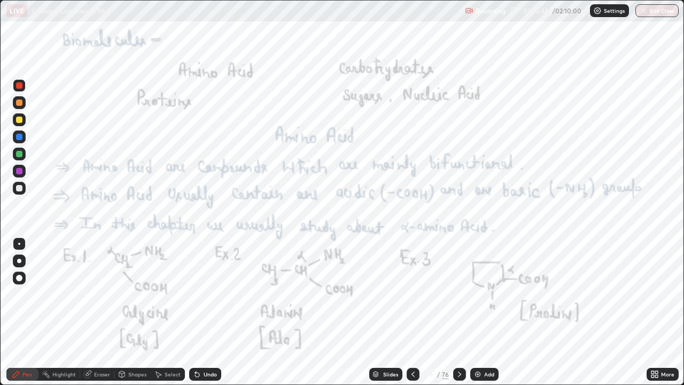
click at [20, 88] on div at bounding box center [19, 85] width 6 height 6
click at [407, 312] on div at bounding box center [413, 374] width 13 height 13
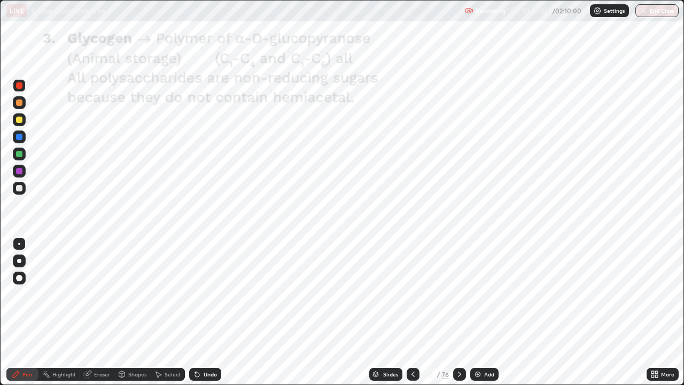
click at [407, 312] on div at bounding box center [413, 374] width 13 height 13
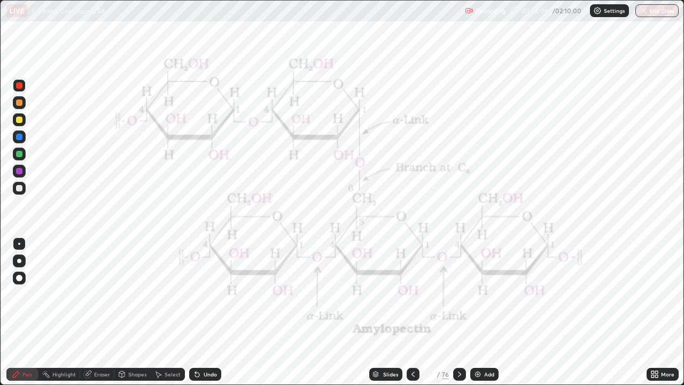
click at [411, 312] on icon at bounding box center [413, 374] width 9 height 9
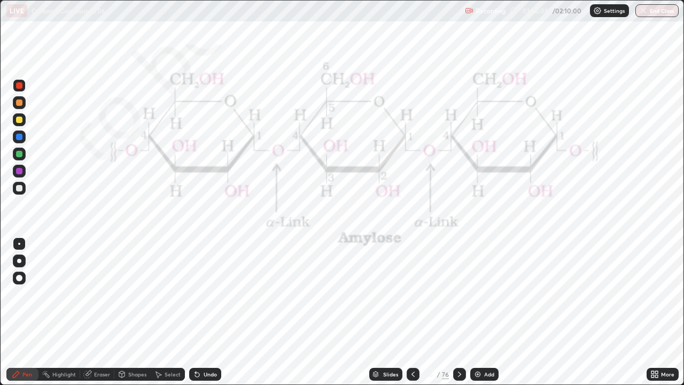
click at [412, 312] on icon at bounding box center [413, 374] width 9 height 9
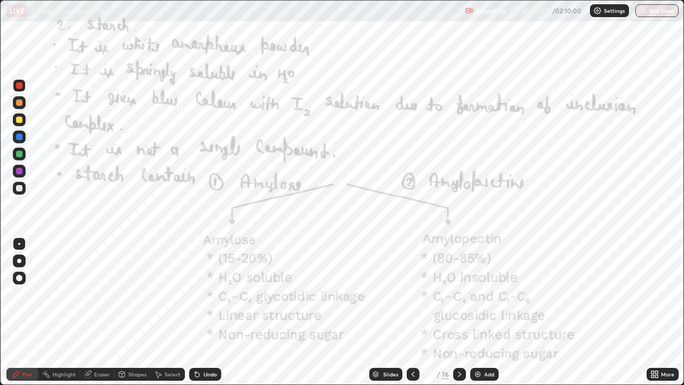
click at [408, 312] on div at bounding box center [413, 374] width 13 height 13
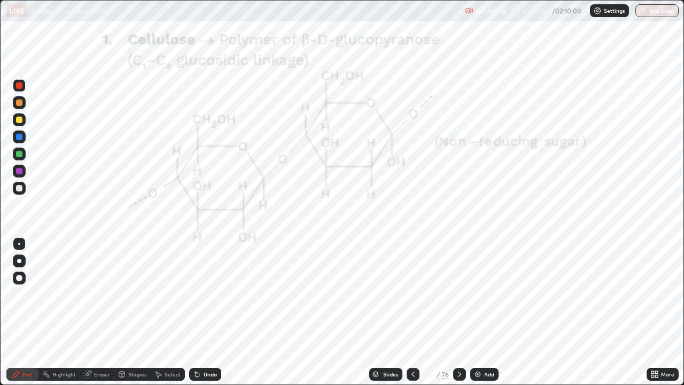
click at [408, 312] on div at bounding box center [413, 374] width 13 height 13
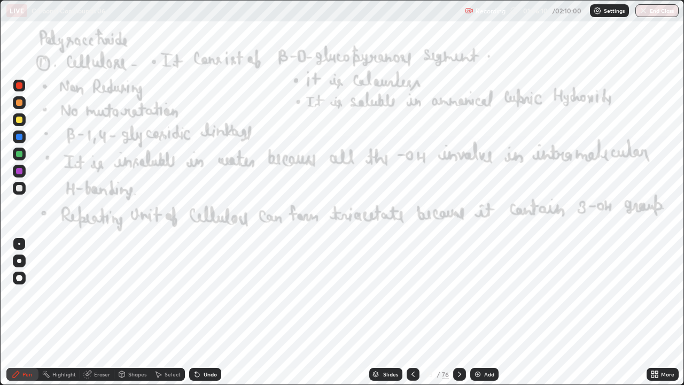
click at [399, 312] on div "Slides" at bounding box center [385, 374] width 33 height 13
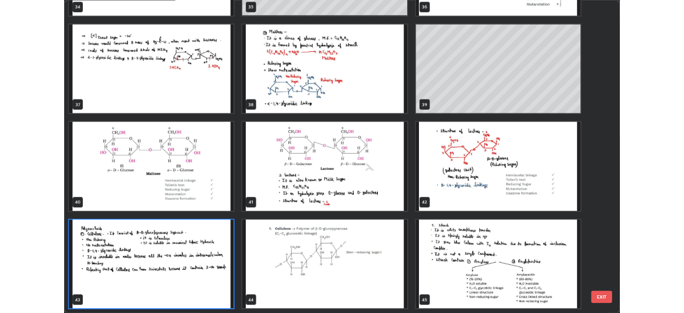
scroll to position [380, 677]
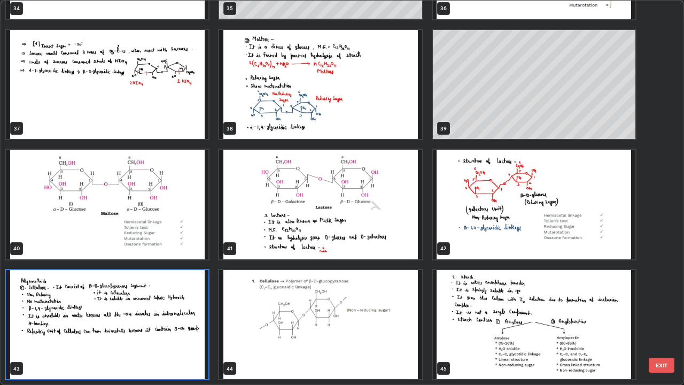
click at [443, 312] on img "grid" at bounding box center [534, 325] width 202 height 110
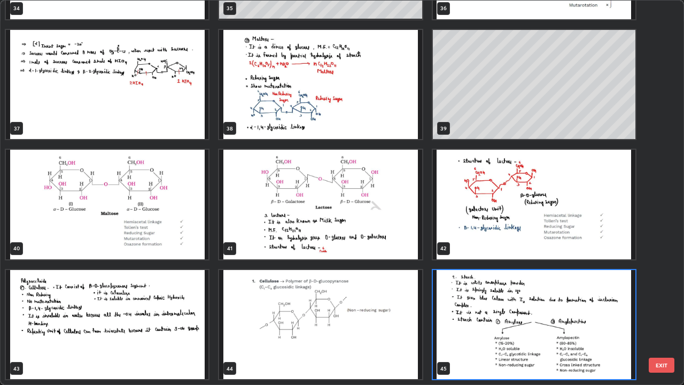
click at [457, 312] on img "grid" at bounding box center [534, 325] width 202 height 110
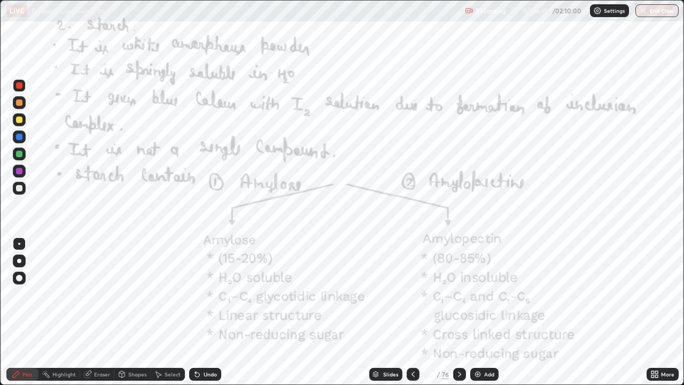
click at [459, 312] on img "grid" at bounding box center [534, 325] width 202 height 110
click at [458, 312] on icon at bounding box center [459, 374] width 9 height 9
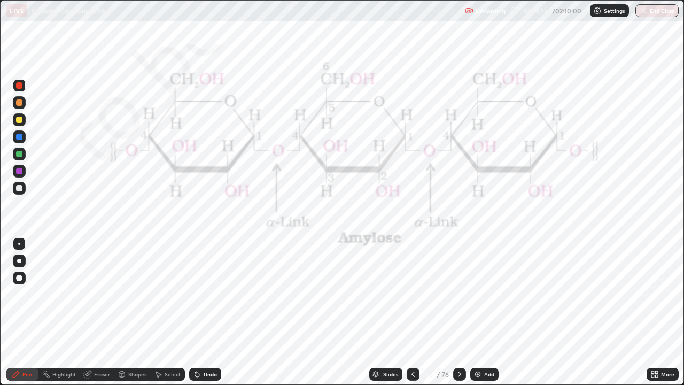
click at [457, 312] on icon at bounding box center [459, 374] width 9 height 9
click at [458, 312] on icon at bounding box center [459, 374] width 9 height 9
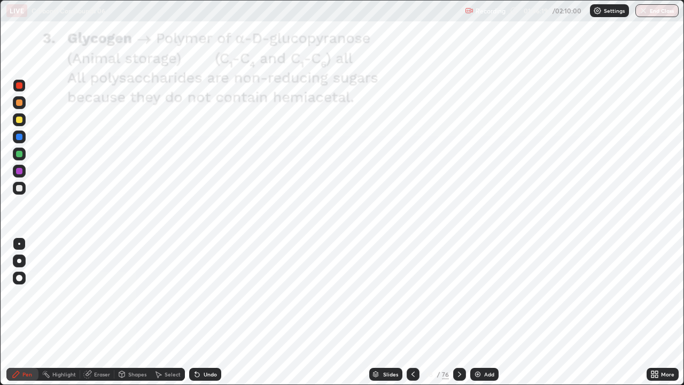
click at [454, 312] on div at bounding box center [459, 374] width 13 height 13
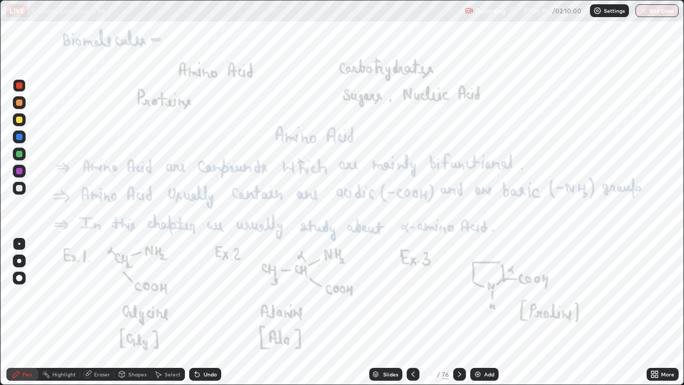
click at [459, 312] on icon at bounding box center [459, 374] width 9 height 9
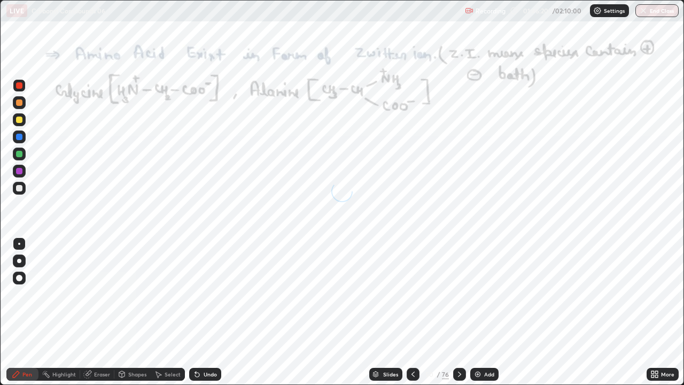
click at [411, 312] on icon at bounding box center [413, 374] width 9 height 9
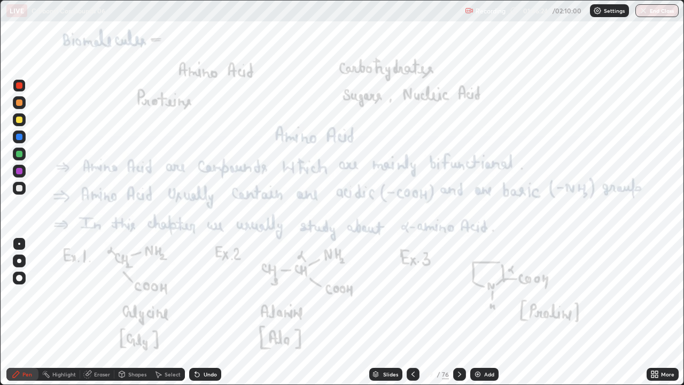
click at [19, 186] on div at bounding box center [19, 188] width 6 height 6
click at [20, 119] on div at bounding box center [19, 119] width 6 height 6
click at [20, 120] on div at bounding box center [19, 119] width 6 height 6
click at [21, 90] on div at bounding box center [19, 85] width 13 height 13
click at [475, 312] on img at bounding box center [477, 374] width 9 height 9
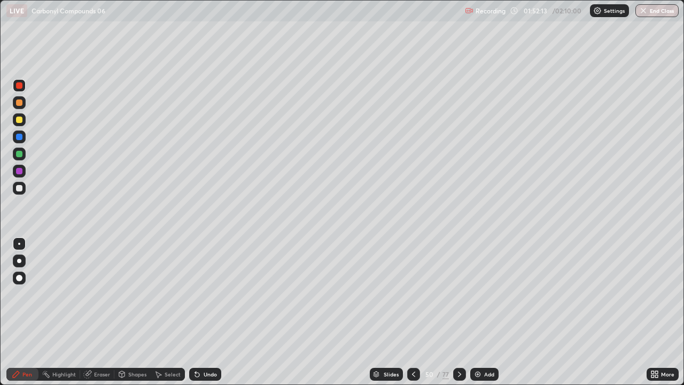
click at [23, 187] on div at bounding box center [19, 188] width 13 height 13
click at [24, 185] on div at bounding box center [19, 188] width 13 height 13
click at [459, 312] on icon at bounding box center [459, 373] width 3 height 5
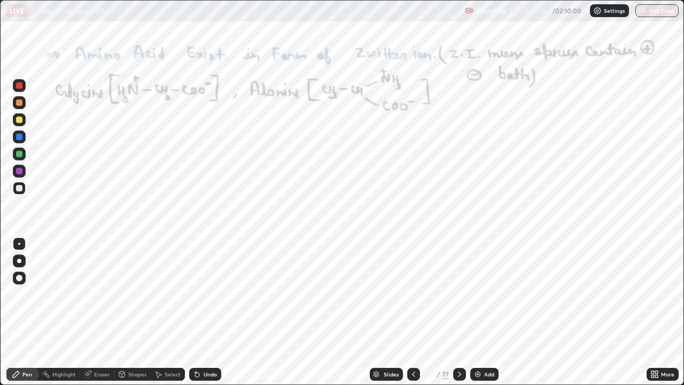
click at [414, 312] on icon at bounding box center [413, 374] width 9 height 9
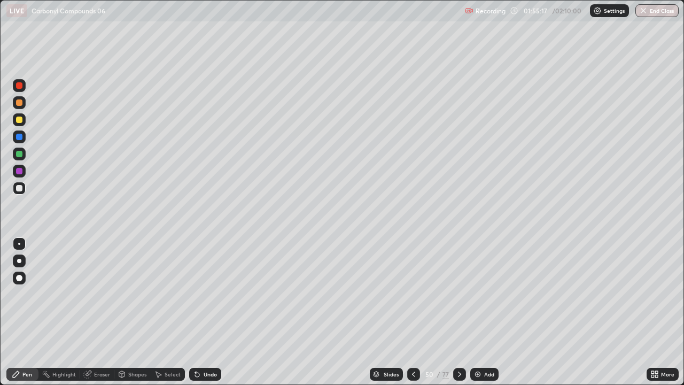
click at [414, 312] on icon at bounding box center [413, 374] width 9 height 9
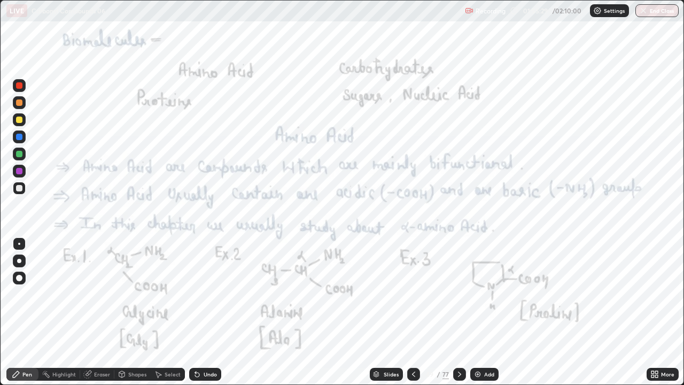
click at [20, 85] on div at bounding box center [19, 85] width 6 height 6
click at [458, 312] on icon at bounding box center [459, 374] width 9 height 9
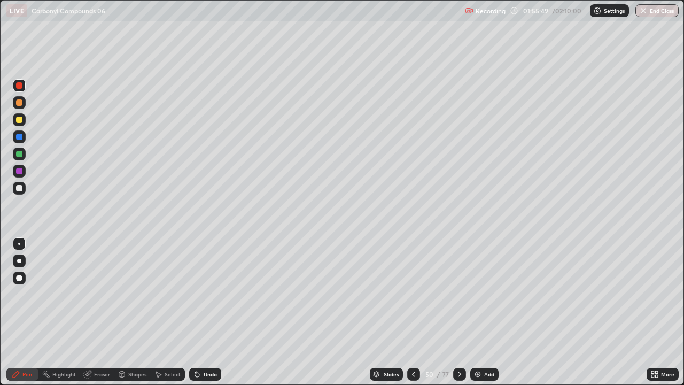
click at [459, 312] on icon at bounding box center [459, 374] width 9 height 9
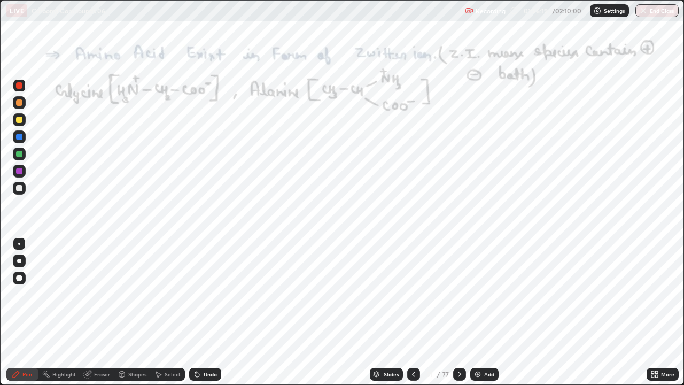
click at [453, 312] on div at bounding box center [459, 374] width 13 height 13
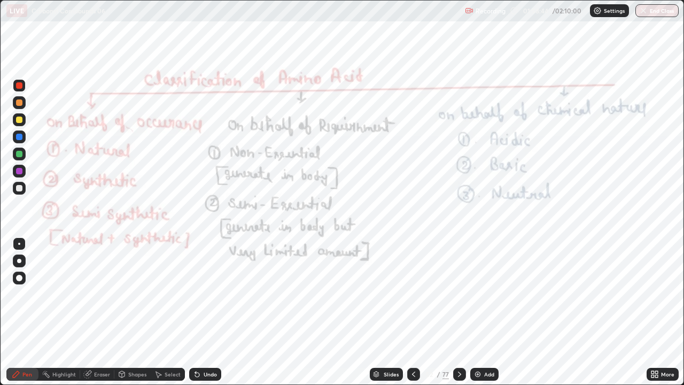
click at [458, 312] on icon at bounding box center [459, 374] width 9 height 9
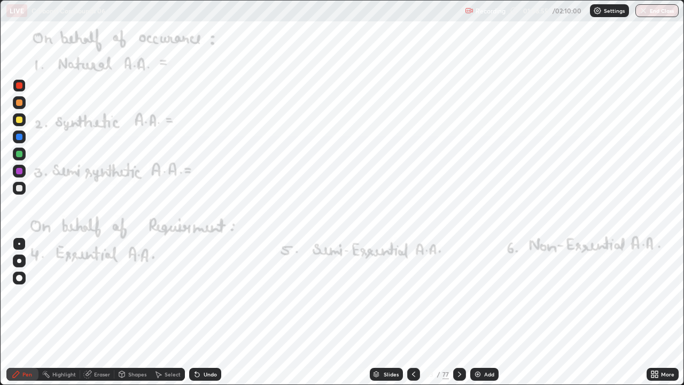
click at [459, 312] on icon at bounding box center [459, 374] width 9 height 9
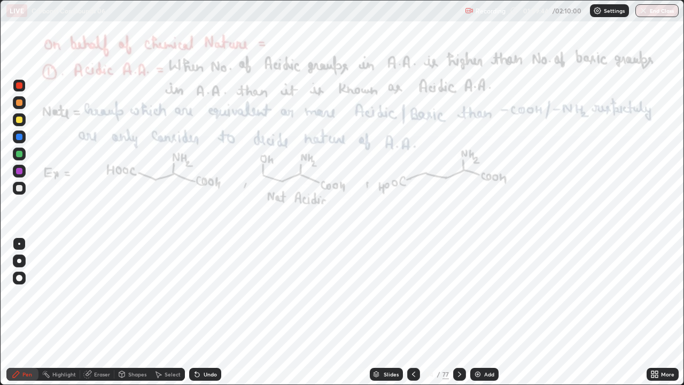
click at [458, 312] on icon at bounding box center [459, 374] width 9 height 9
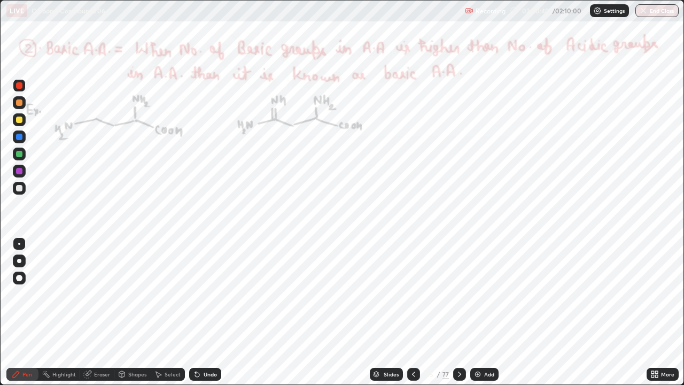
click at [459, 312] on icon at bounding box center [459, 374] width 9 height 9
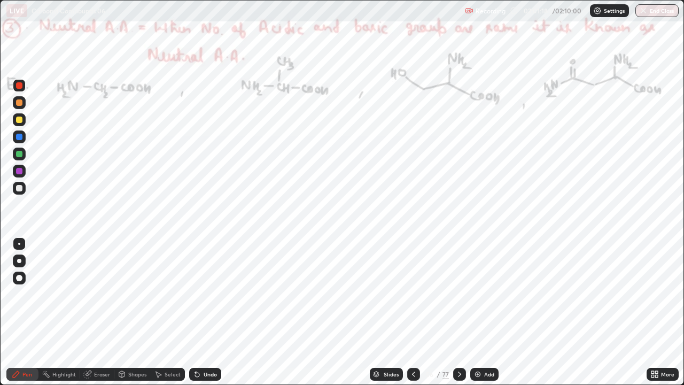
click at [656, 312] on icon at bounding box center [656, 372] width 3 height 3
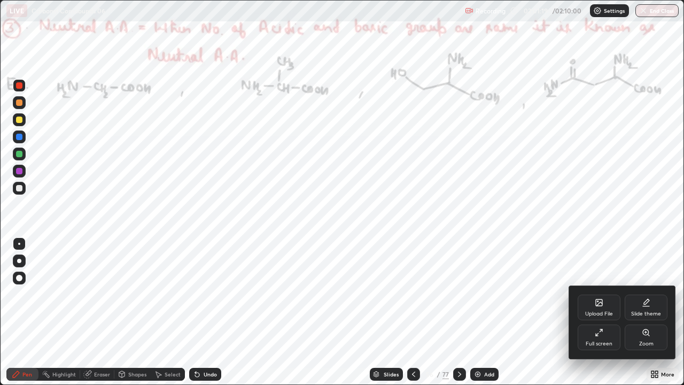
click at [596, 312] on div "Full screen" at bounding box center [599, 337] width 43 height 26
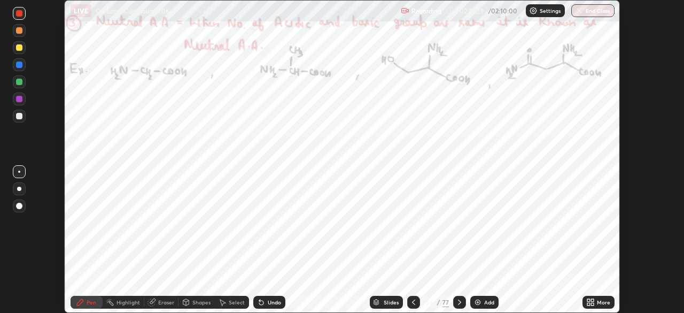
scroll to position [53115, 52744]
click at [593, 9] on button "End Class" at bounding box center [592, 10] width 43 height 13
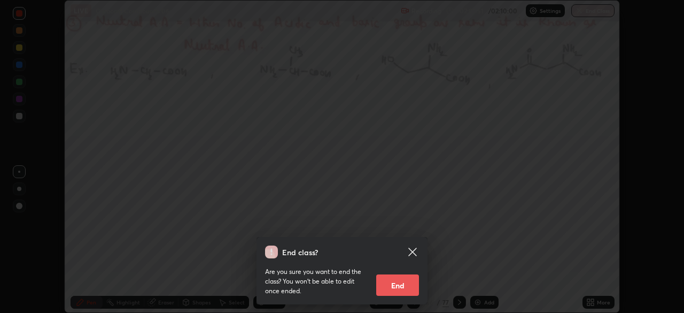
click at [407, 279] on button "End" at bounding box center [397, 284] width 43 height 21
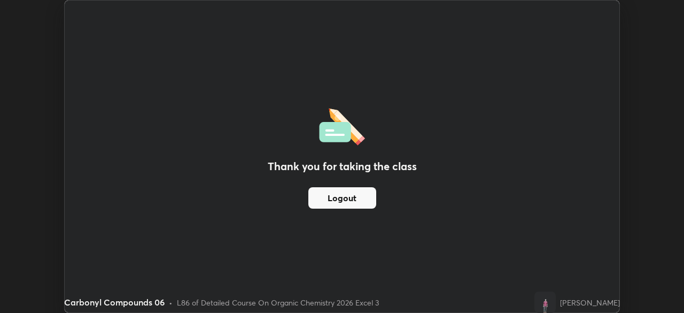
click at [357, 197] on button "Logout" at bounding box center [342, 197] width 68 height 21
click at [344, 192] on button "Logout" at bounding box center [342, 197] width 68 height 21
click at [341, 199] on button "Logout" at bounding box center [342, 197] width 68 height 21
click at [341, 197] on button "Logout" at bounding box center [342, 197] width 68 height 21
click at [343, 199] on button "Logout" at bounding box center [342, 197] width 68 height 21
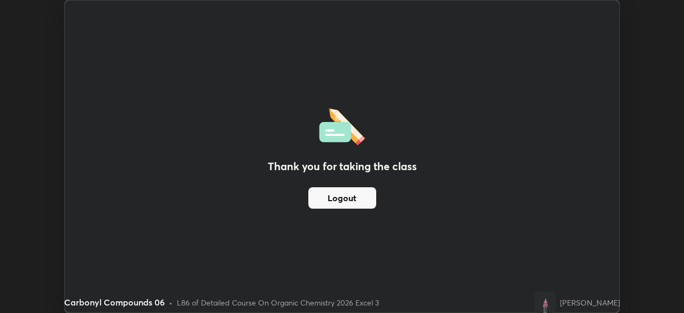
click at [334, 194] on button "Logout" at bounding box center [342, 197] width 68 height 21
